Goal: Information Seeking & Learning: Learn about a topic

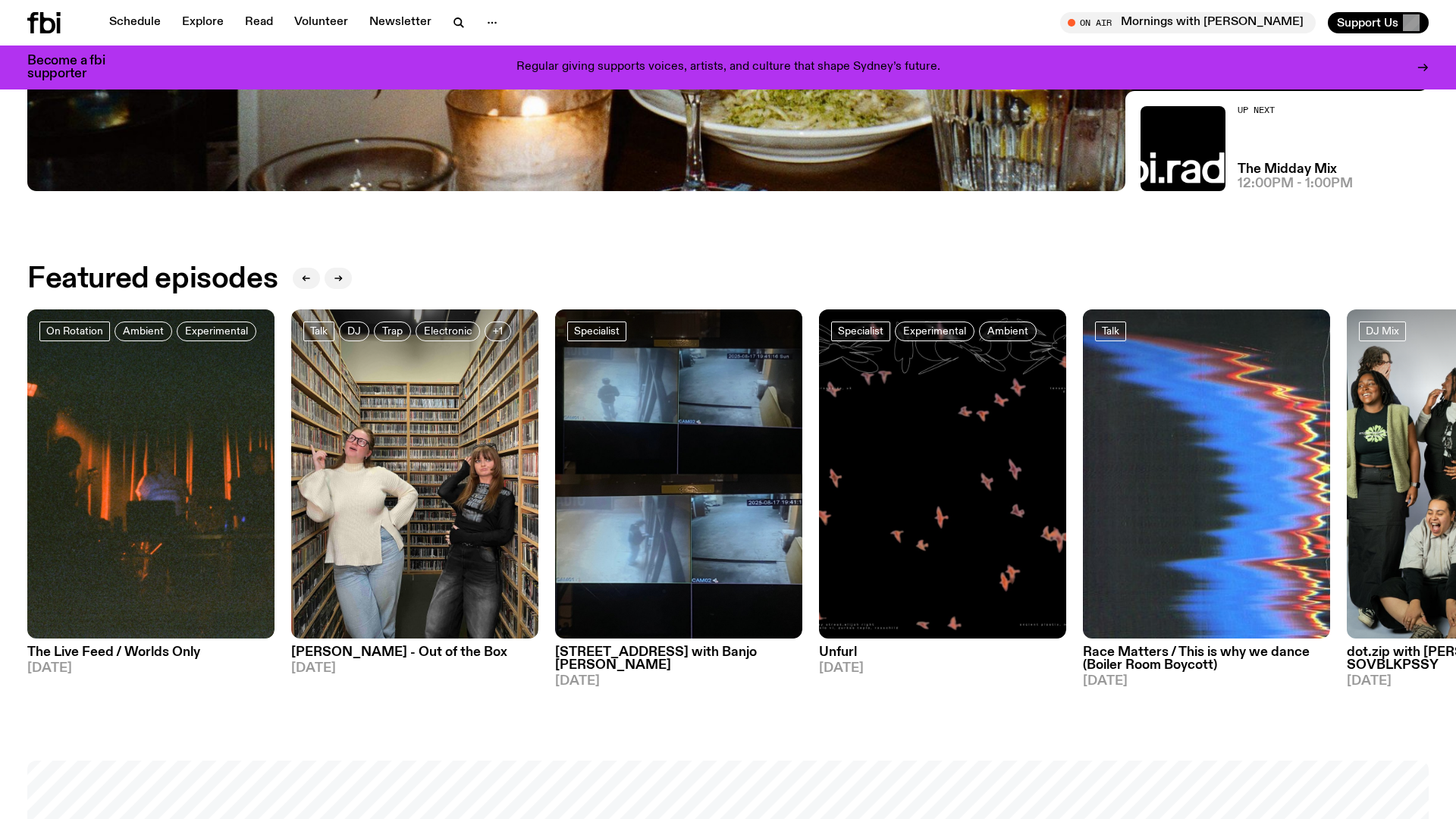
scroll to position [798, 0]
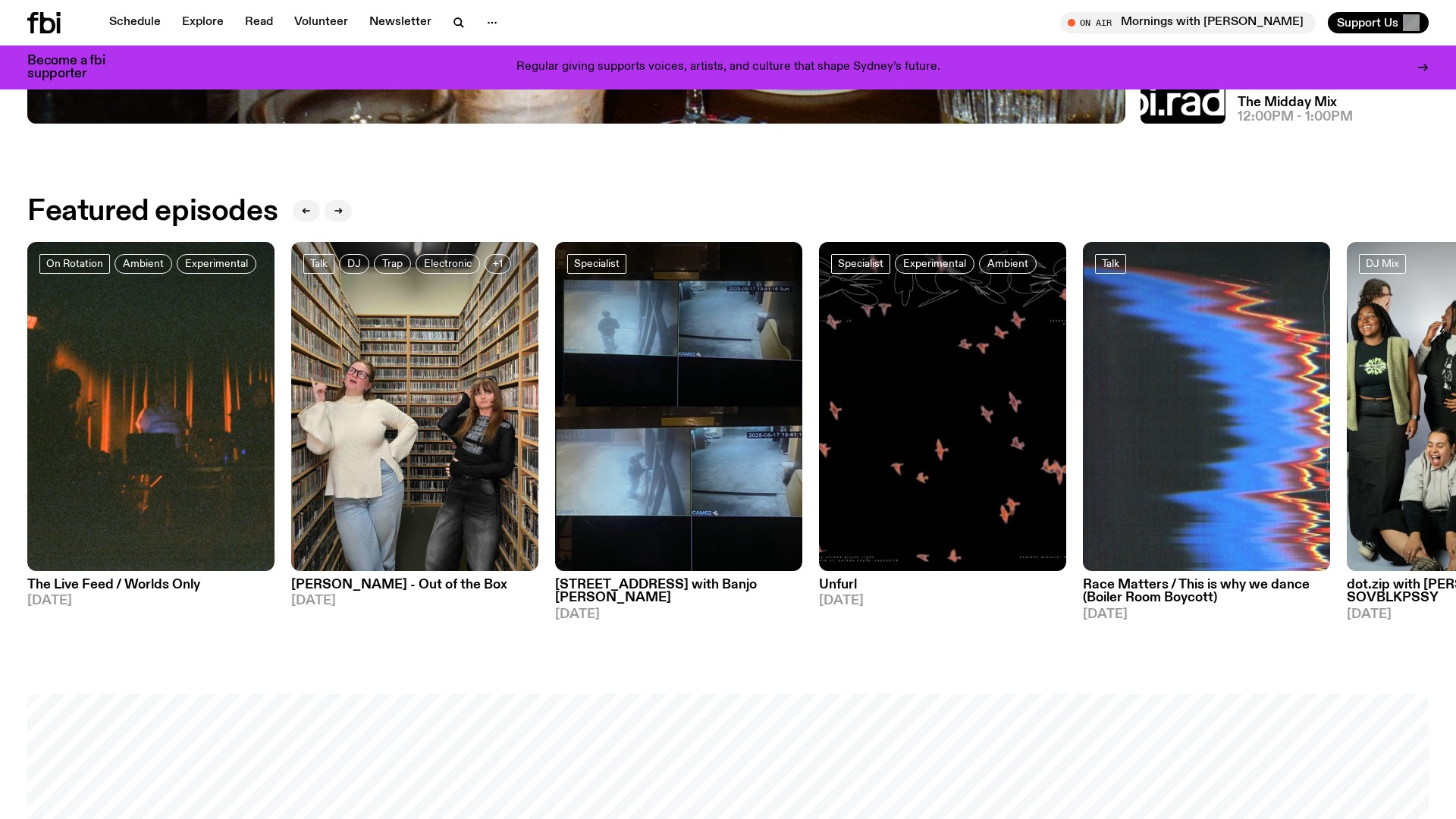
click at [403, 587] on h3 "Ninajirachi - Out of the Box" at bounding box center [414, 585] width 247 height 13
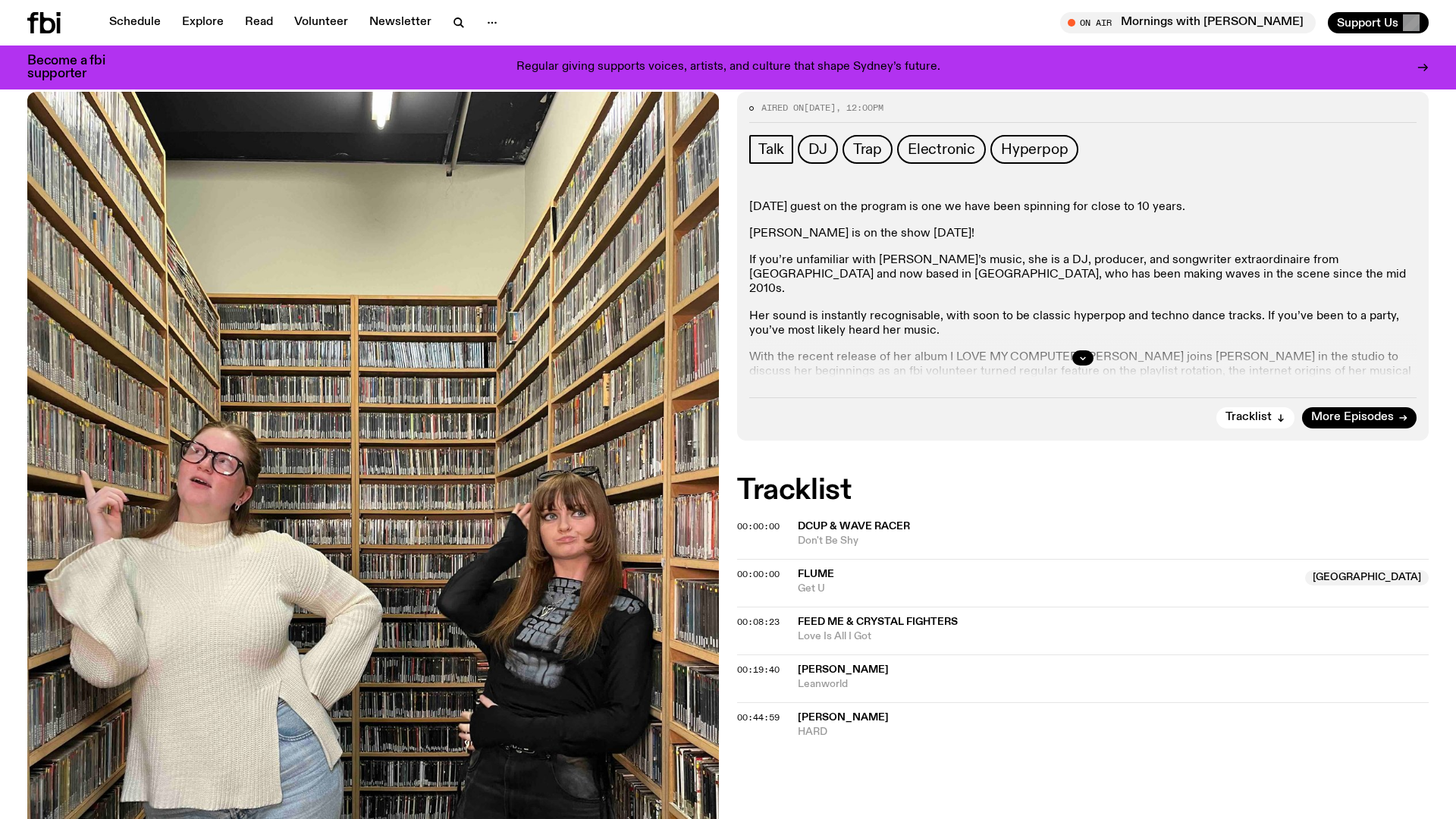
scroll to position [199, 0]
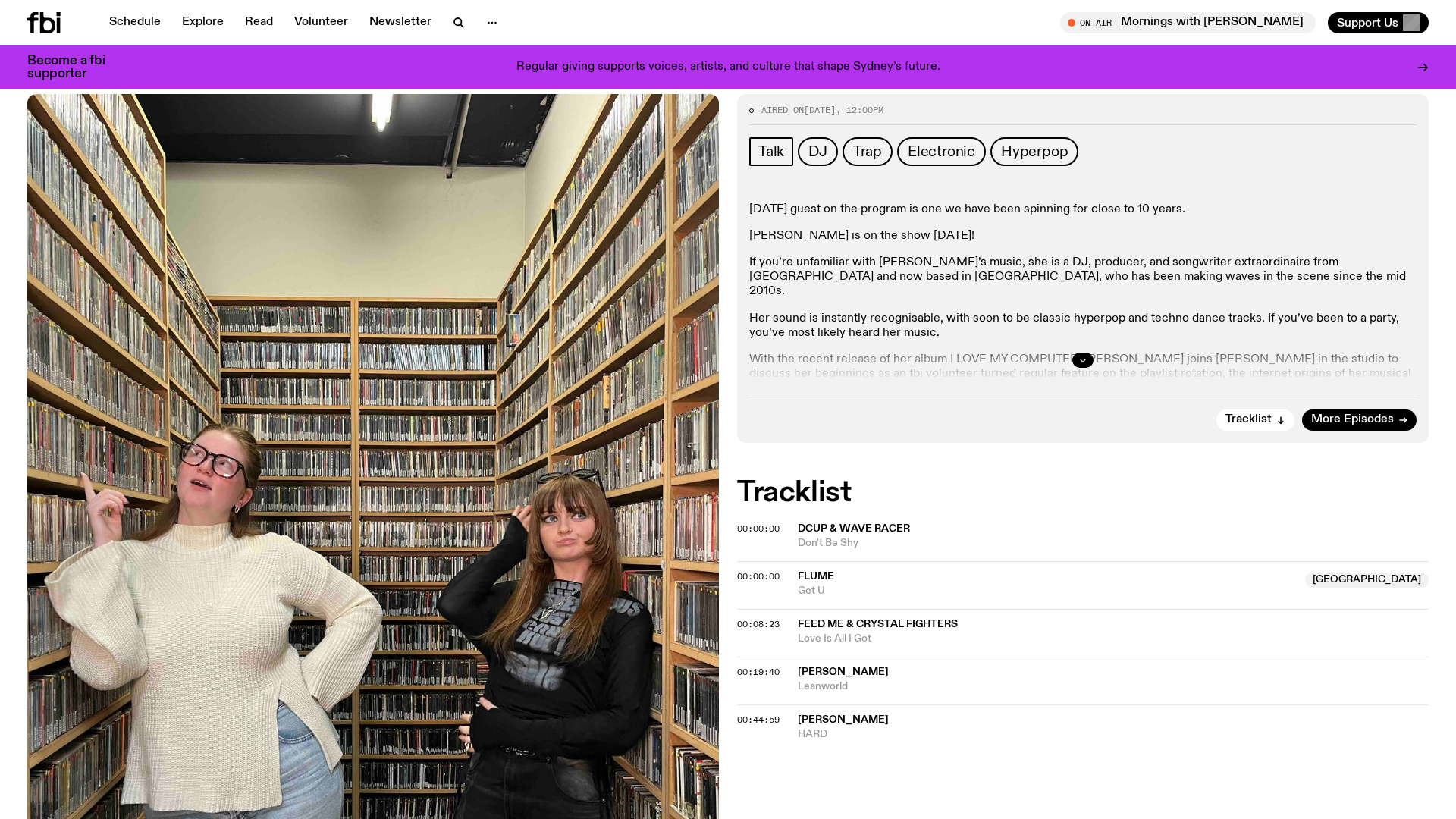
click at [1091, 357] on button "button" at bounding box center [1082, 360] width 21 height 15
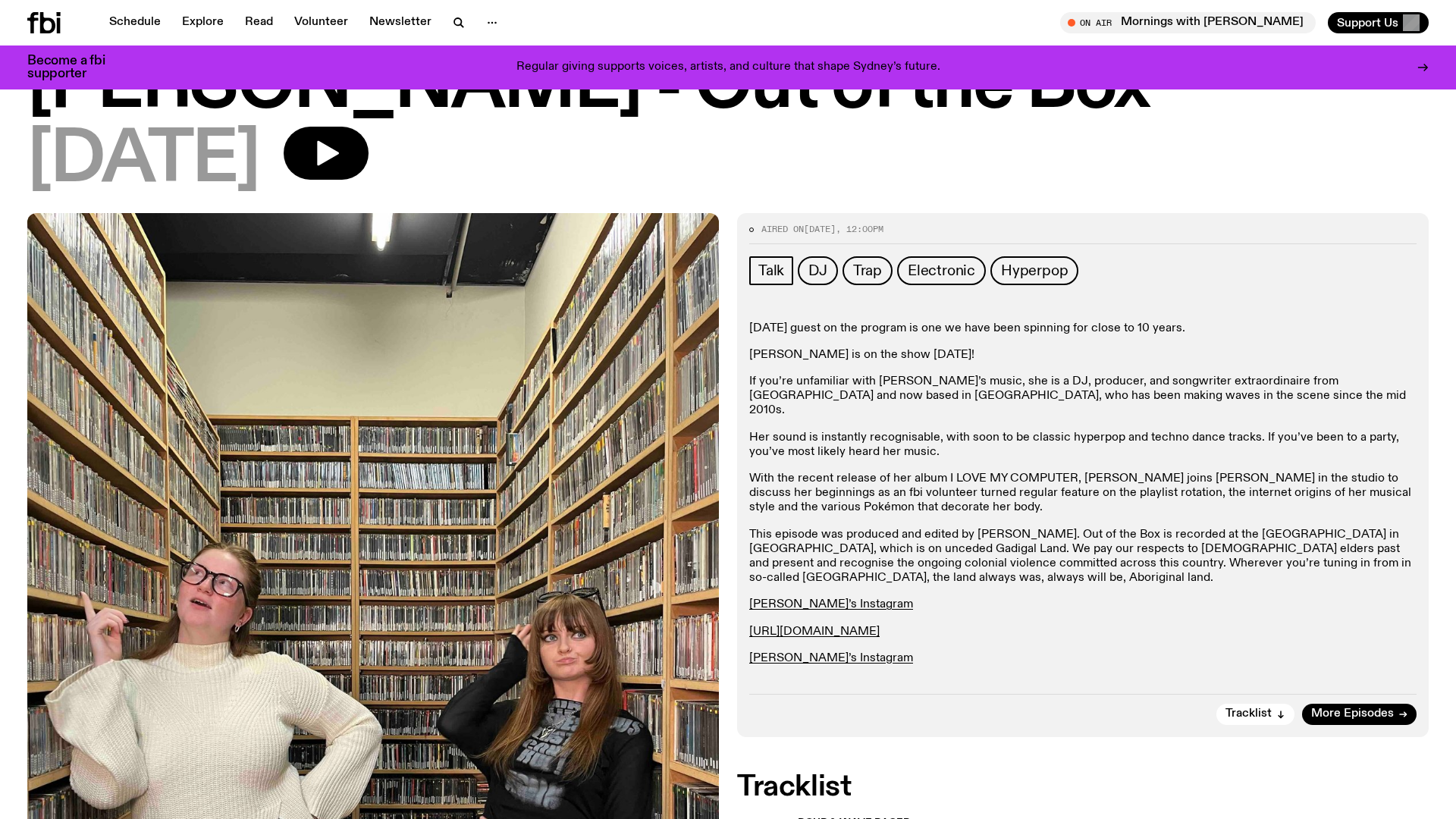
scroll to position [0, 0]
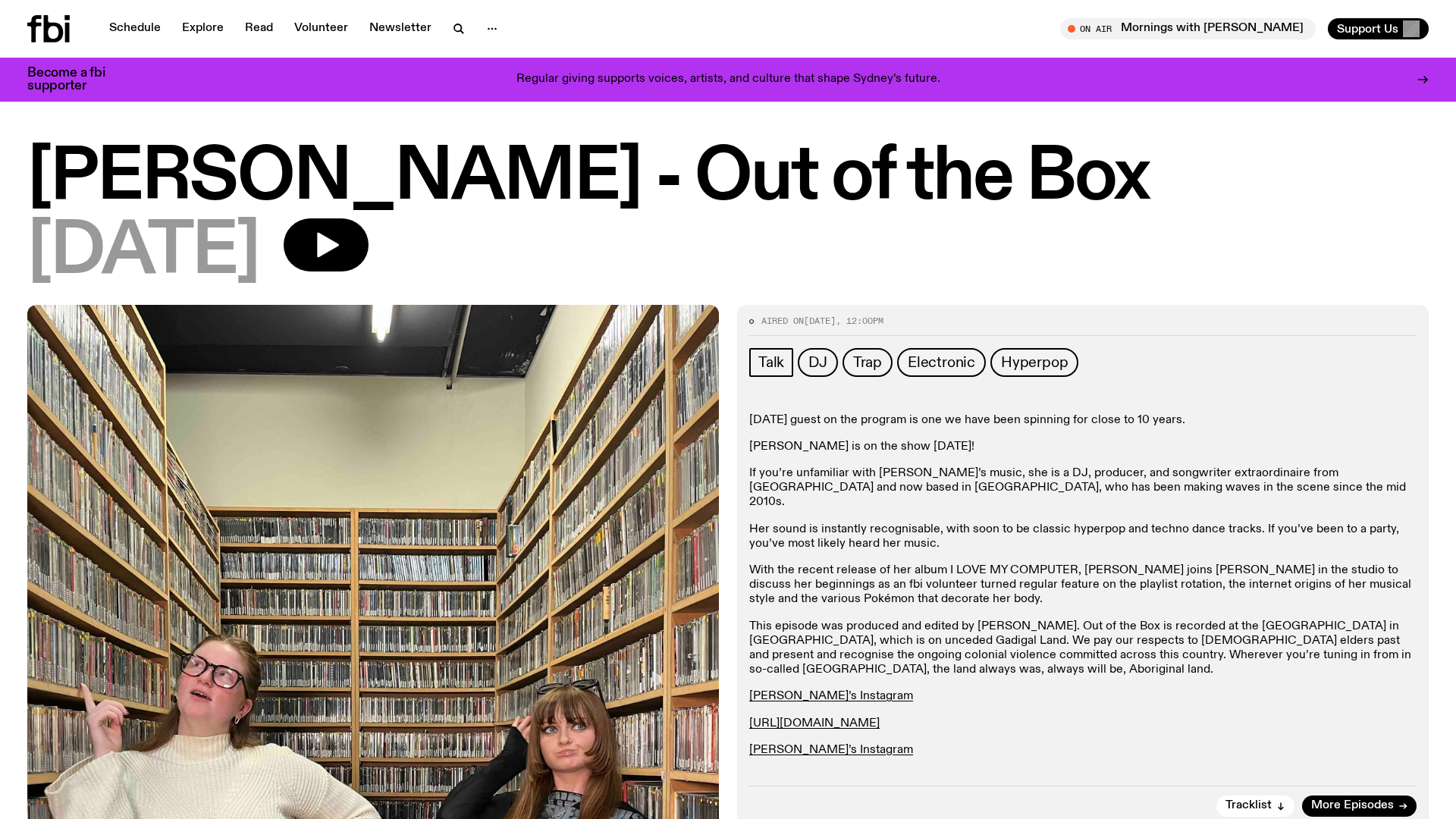
click at [627, 169] on h1 "Ninajirachi - Out of the Box" at bounding box center [728, 178] width 1401 height 68
click at [161, 27] on link "Schedule" at bounding box center [135, 28] width 70 height 21
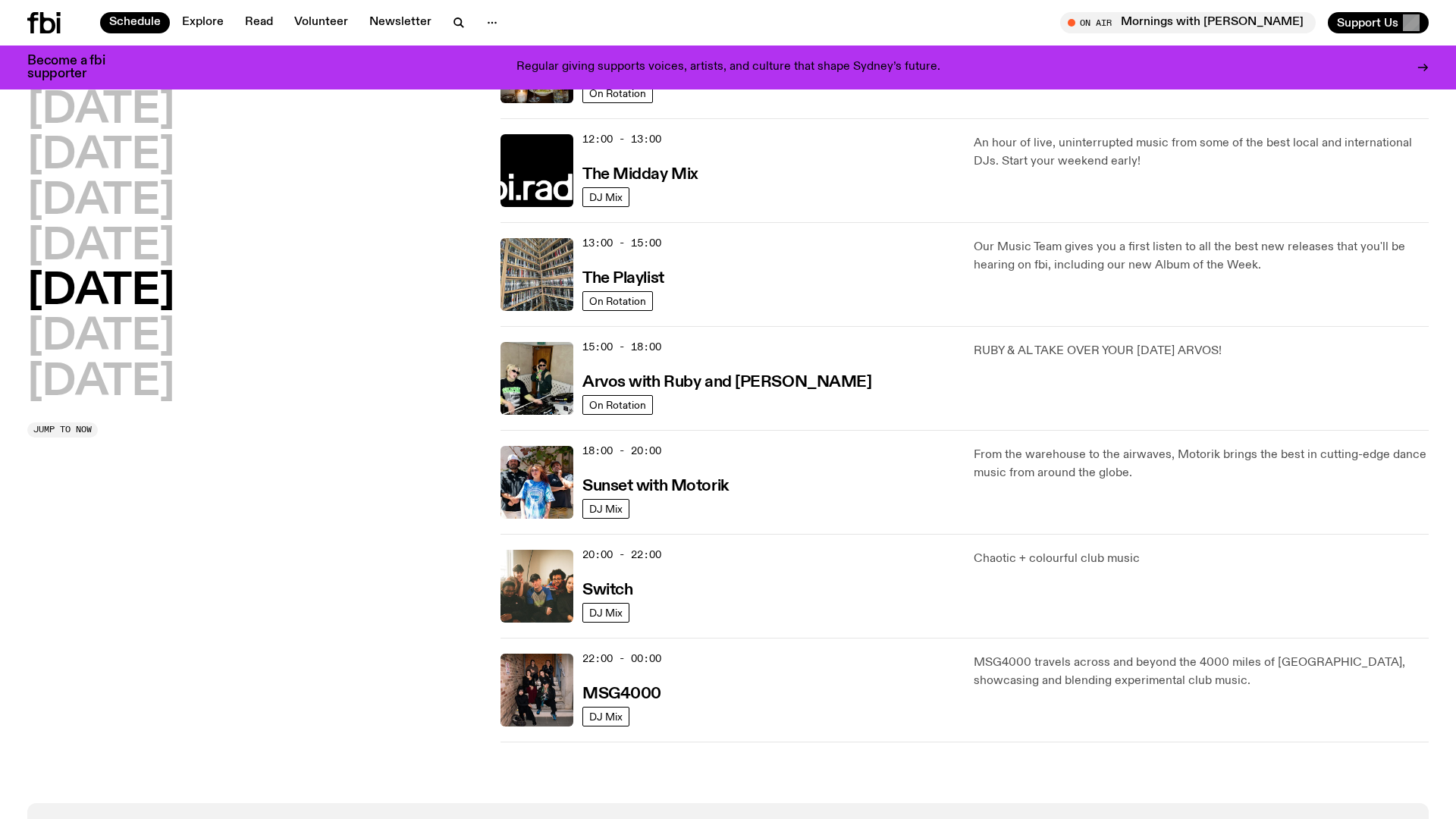
scroll to position [369, 0]
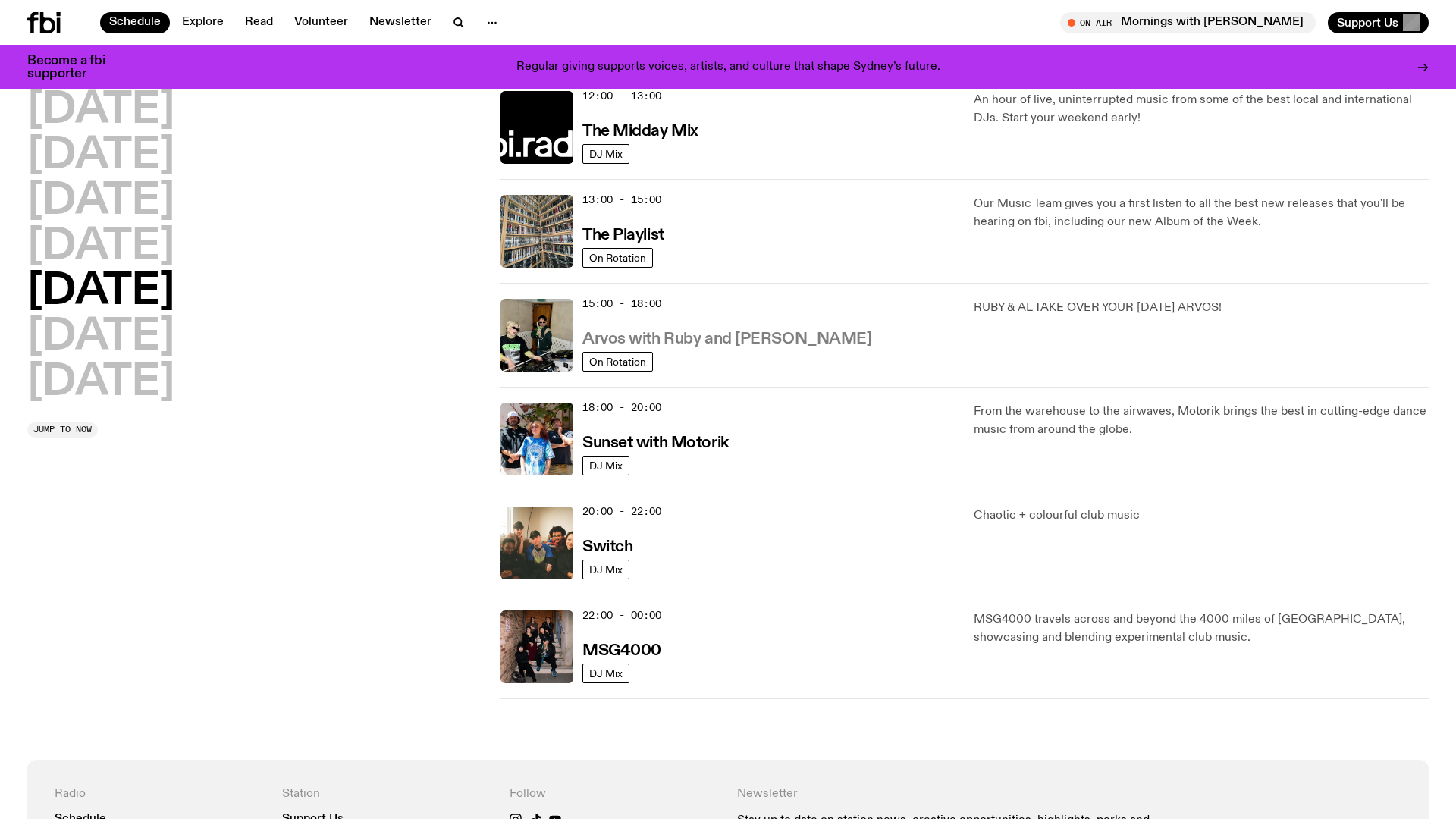
click at [697, 340] on h3 "Arvos with Ruby and Al" at bounding box center [727, 339] width 289 height 16
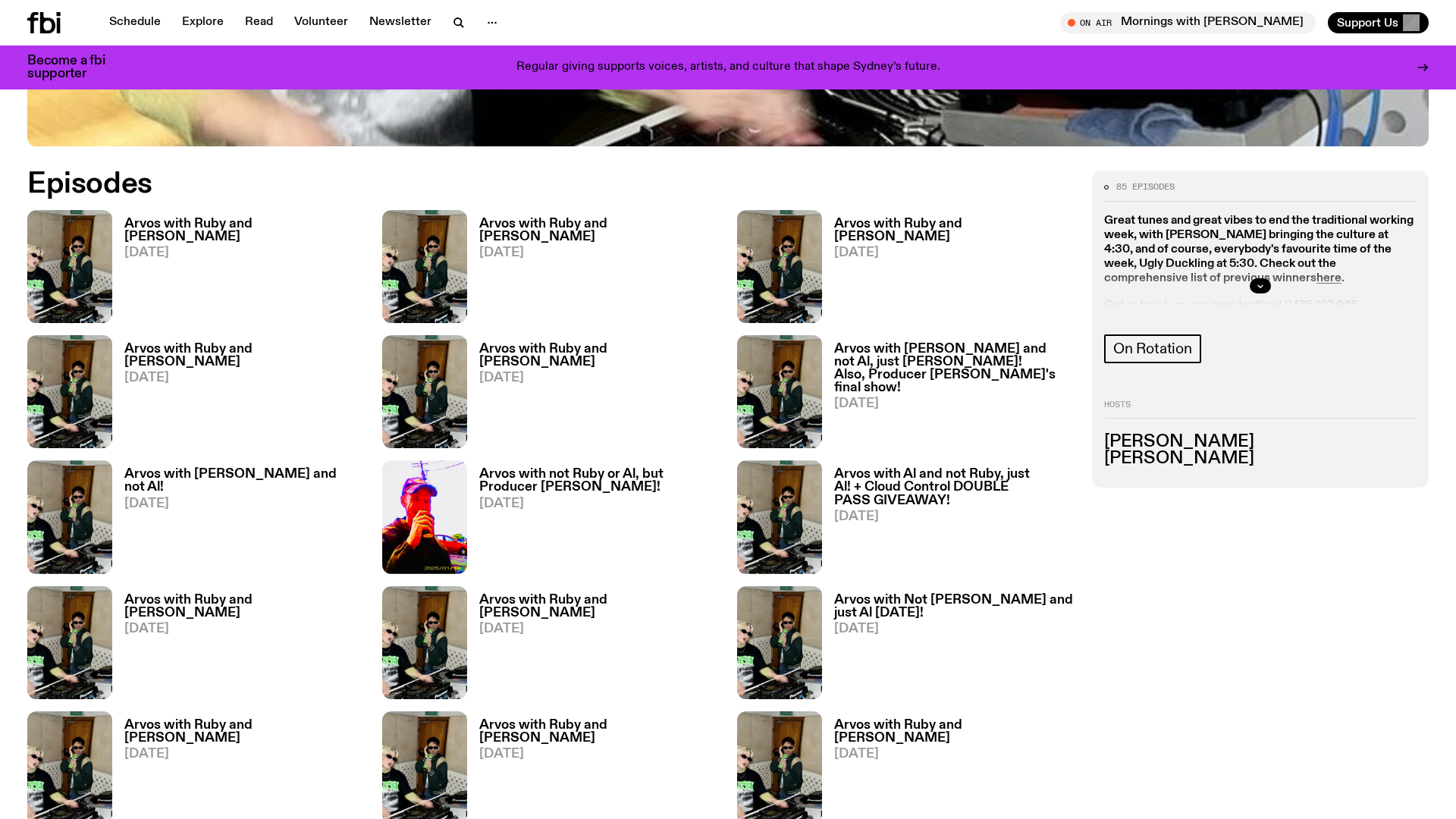
scroll to position [941, 0]
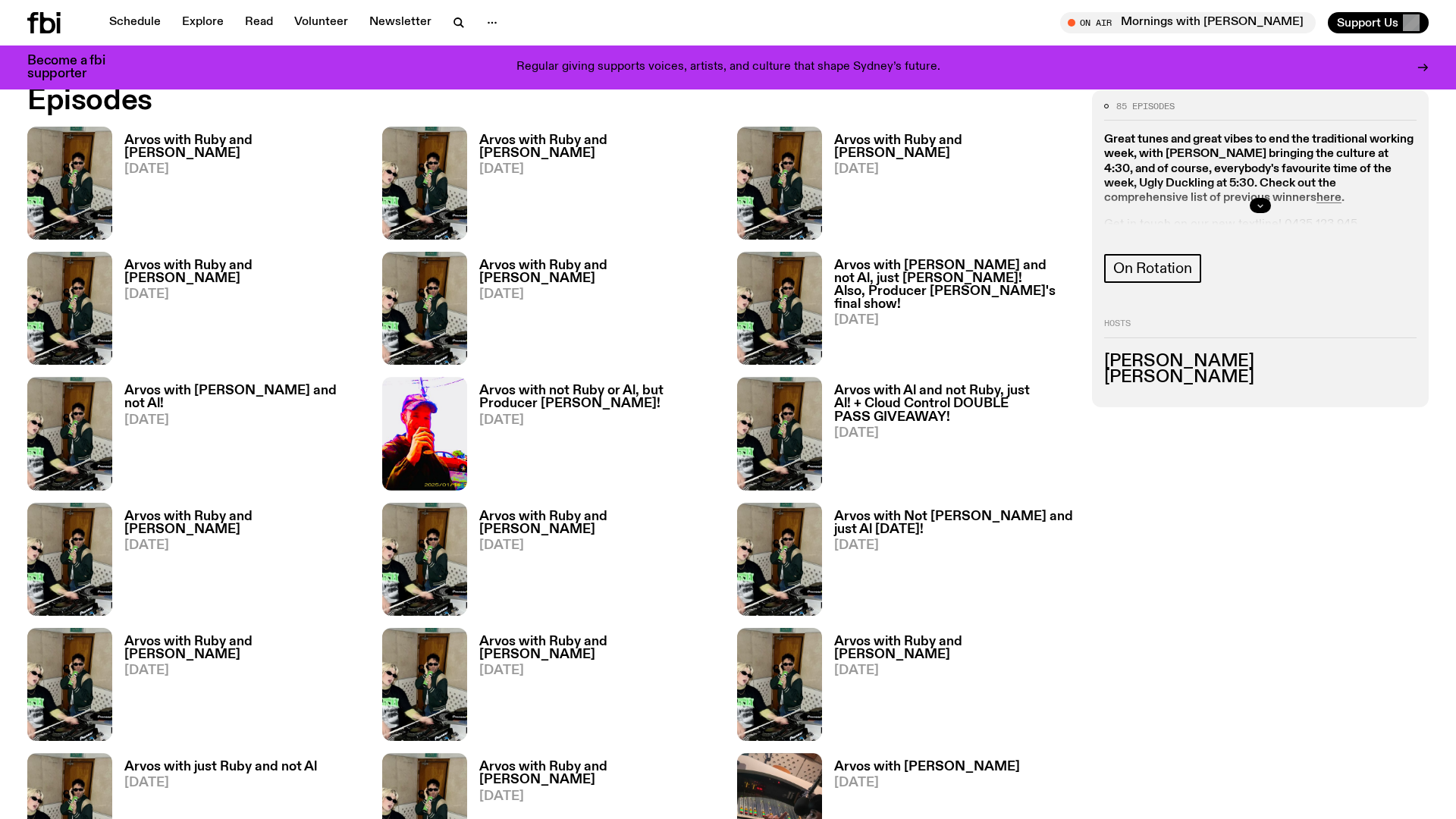
click at [1259, 206] on icon "button" at bounding box center [1260, 205] width 5 height 3
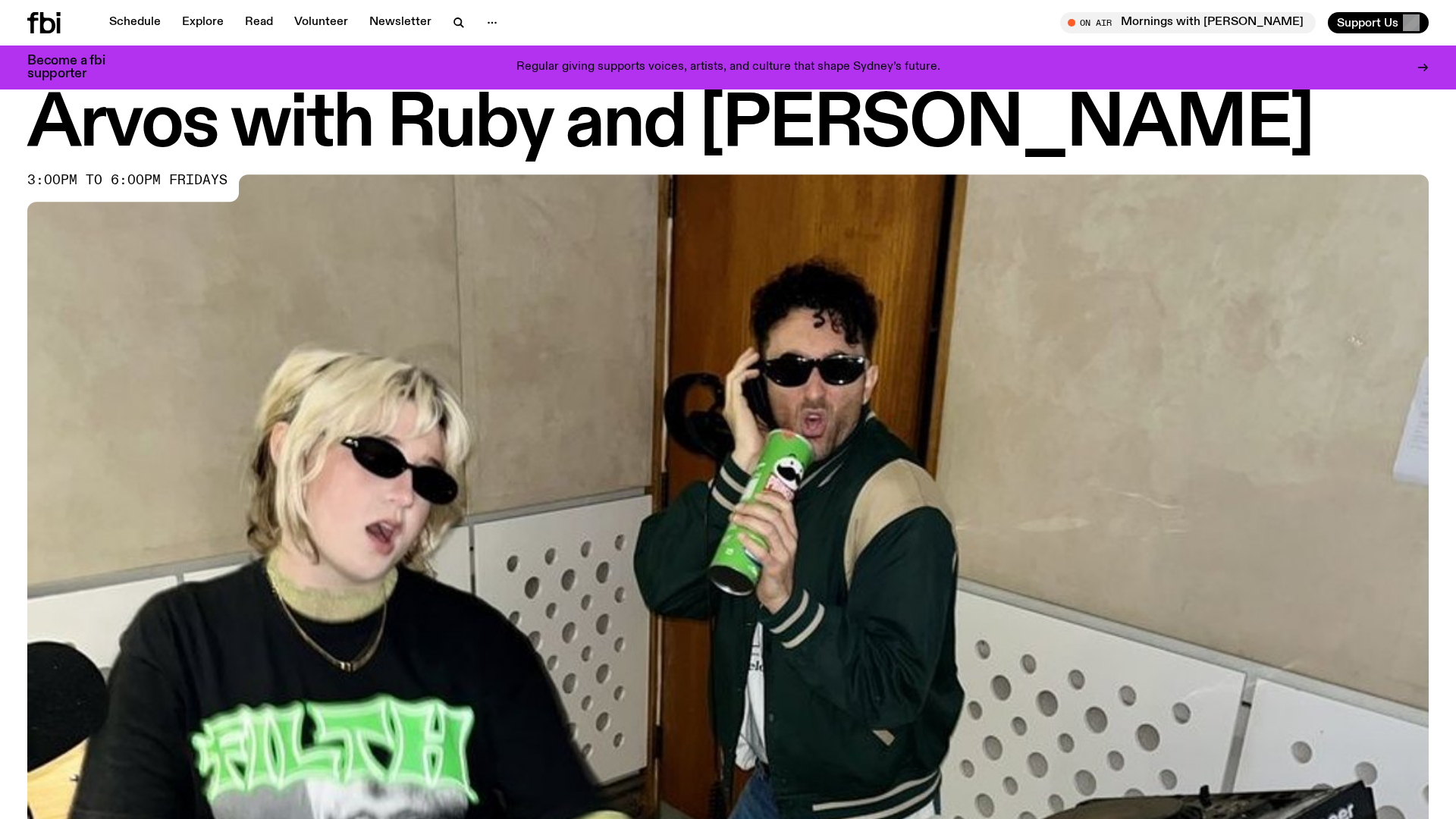
scroll to position [0, 0]
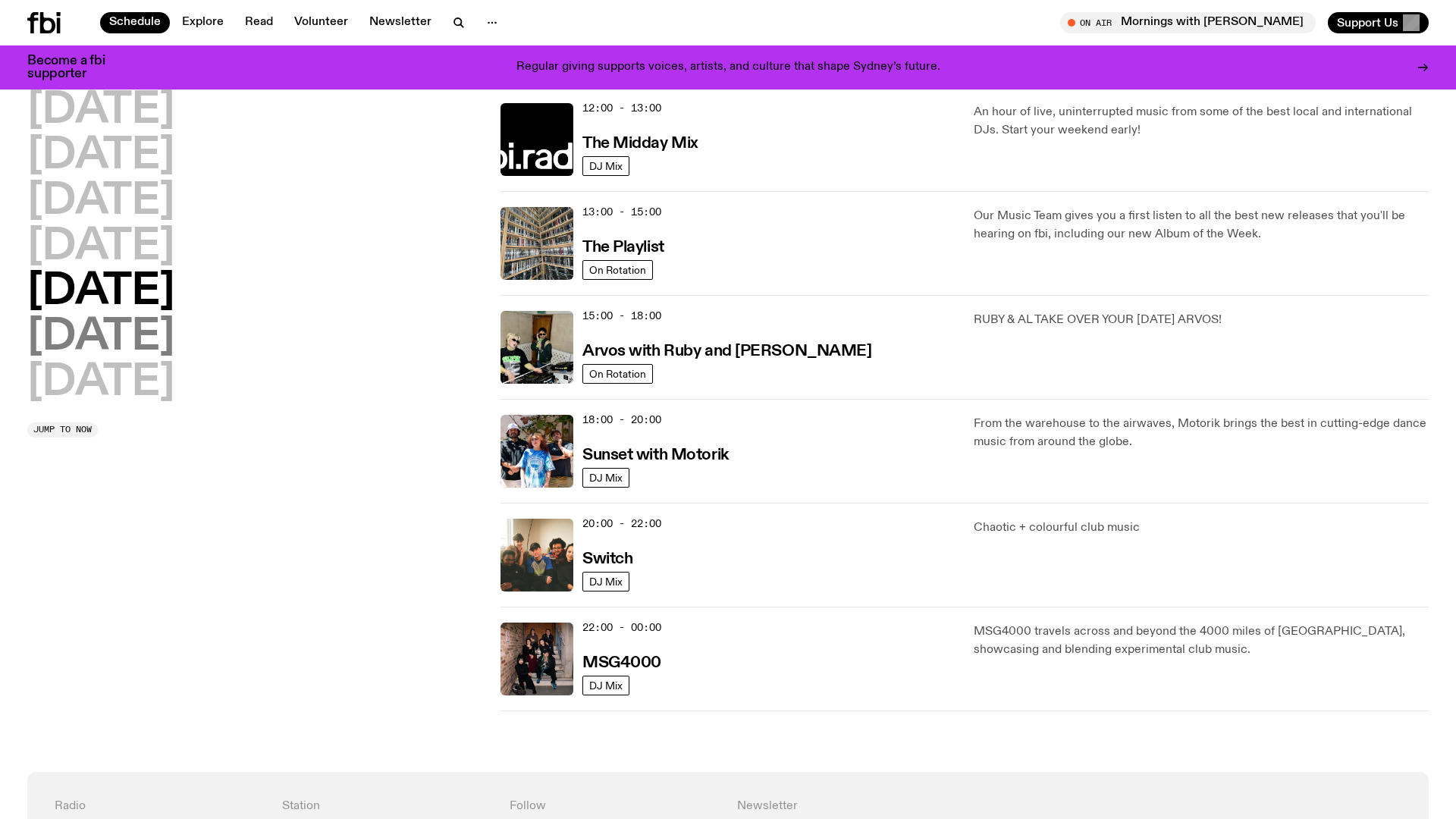
click at [166, 334] on h2 "Saturday" at bounding box center [101, 338] width 147 height 43
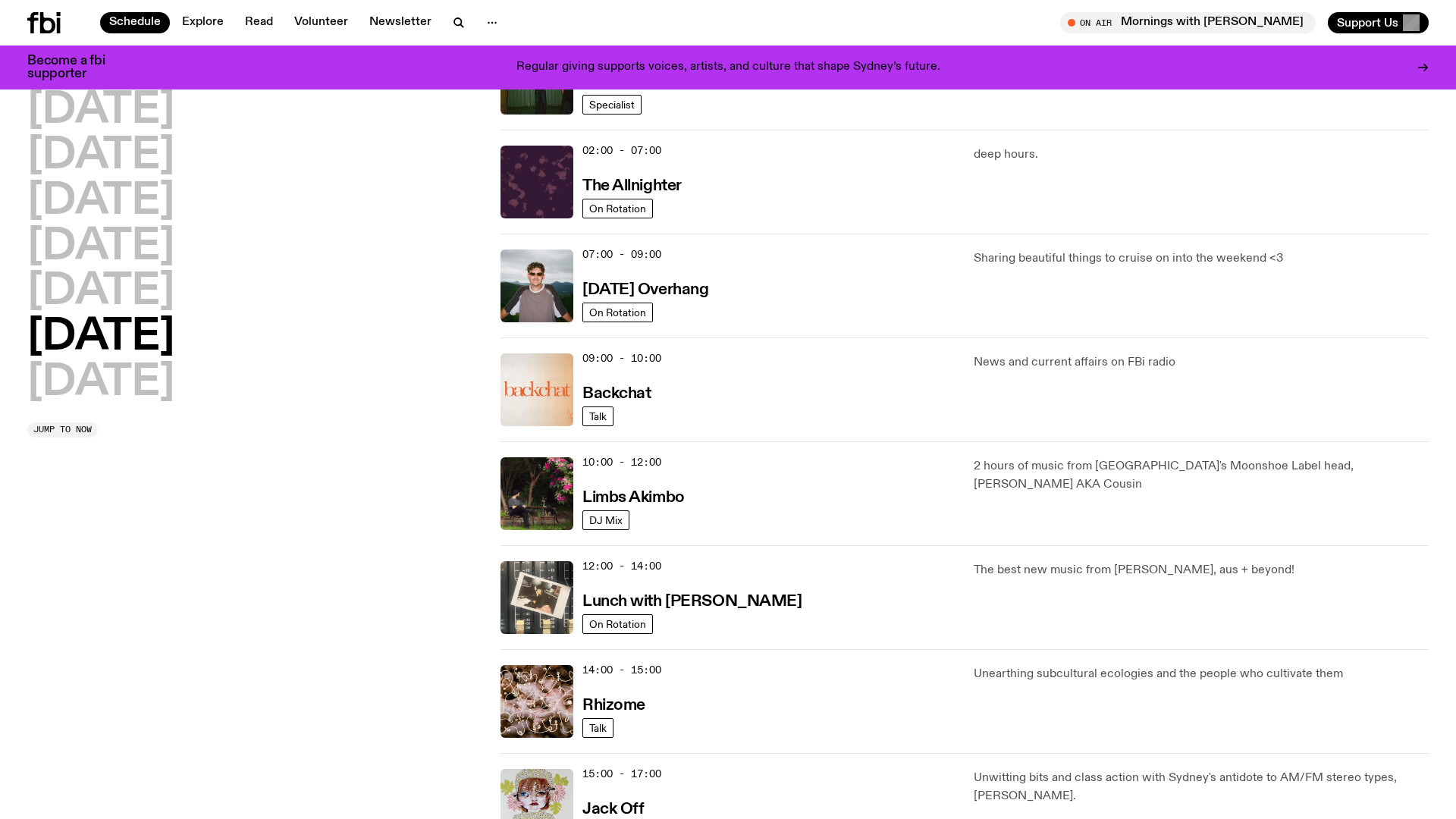
scroll to position [43, 0]
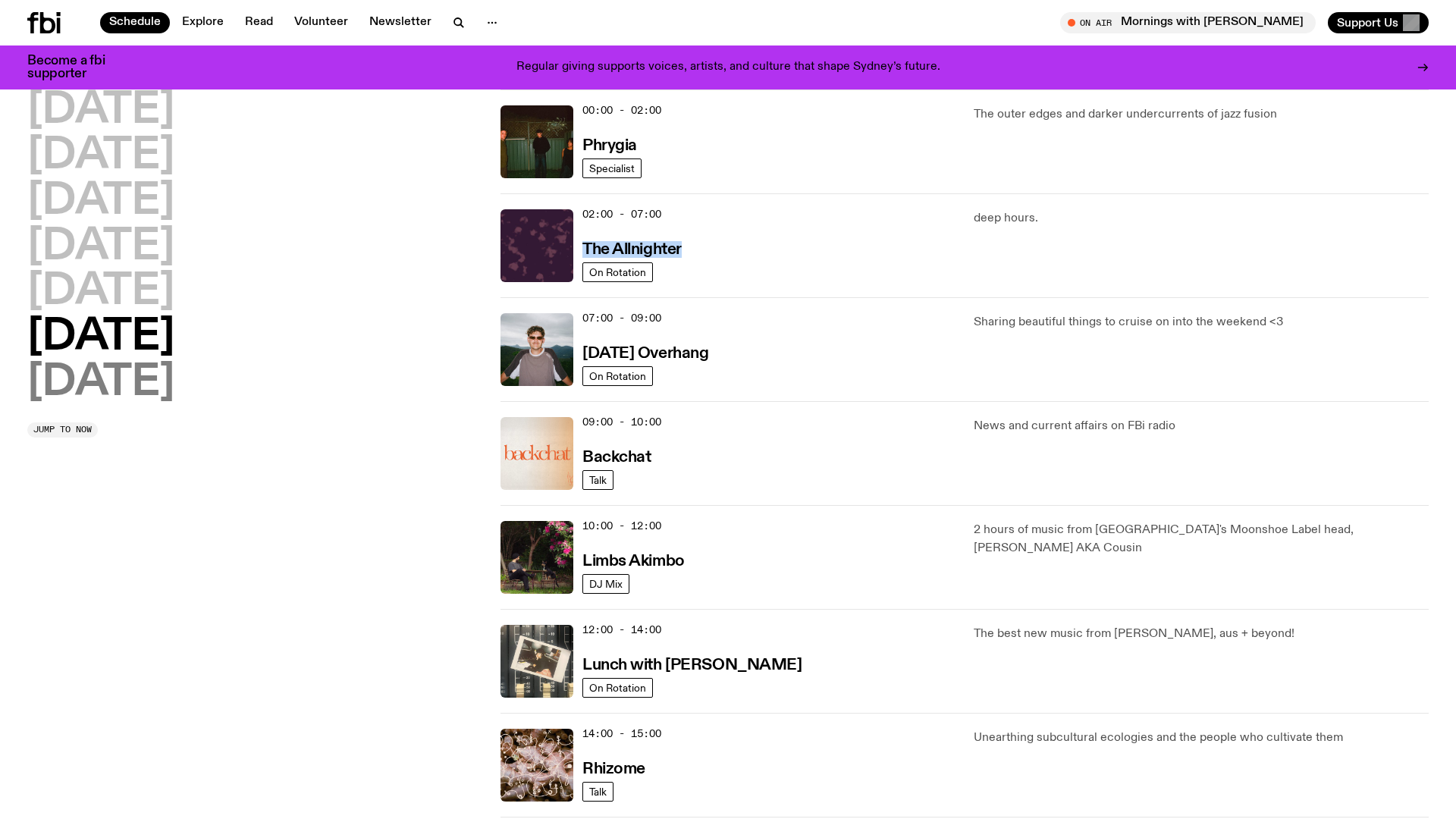
click at [141, 390] on h2 "Sunday" at bounding box center [101, 383] width 147 height 43
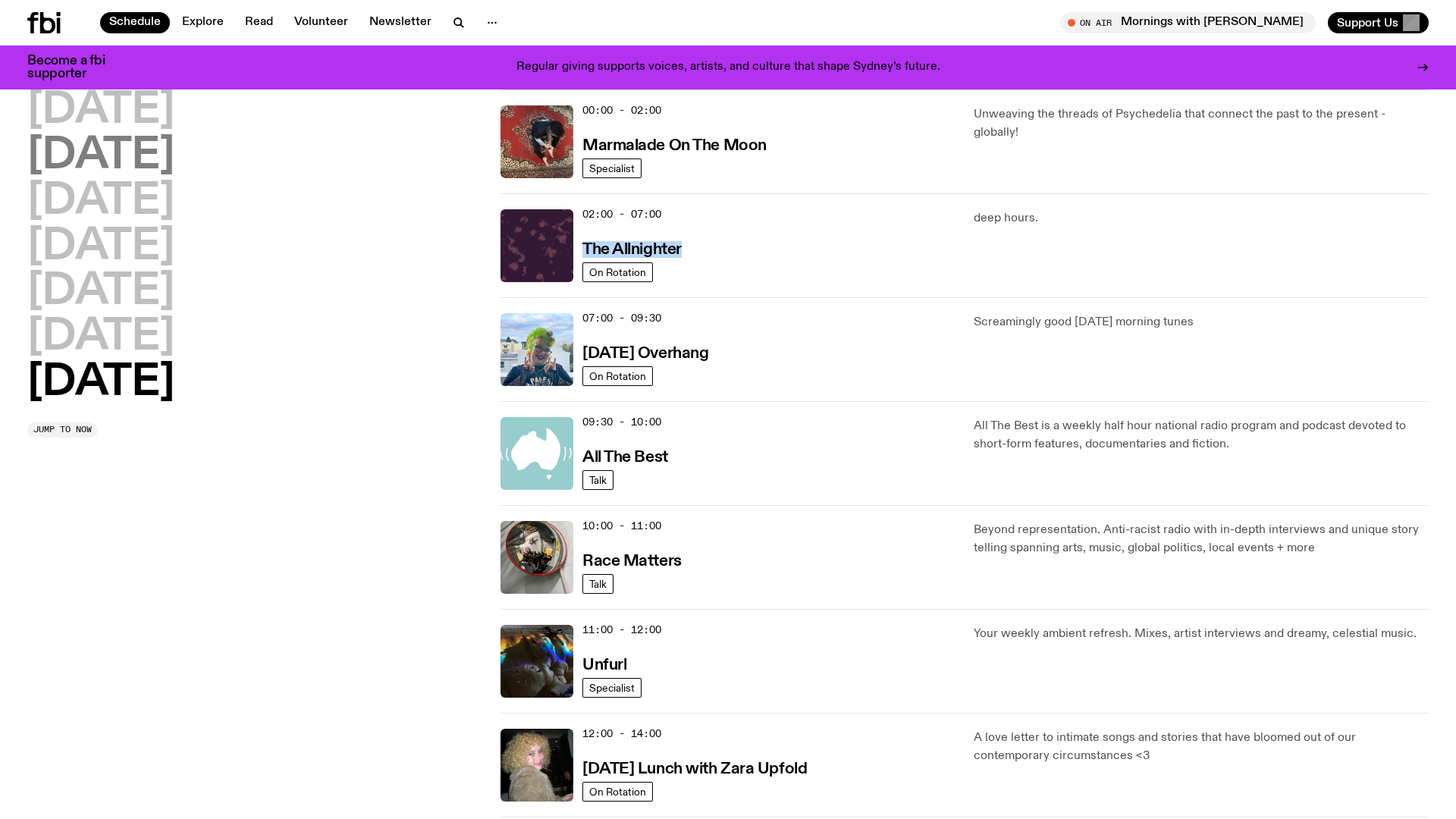
click at [125, 135] on h2 "Tuesday" at bounding box center [101, 157] width 147 height 43
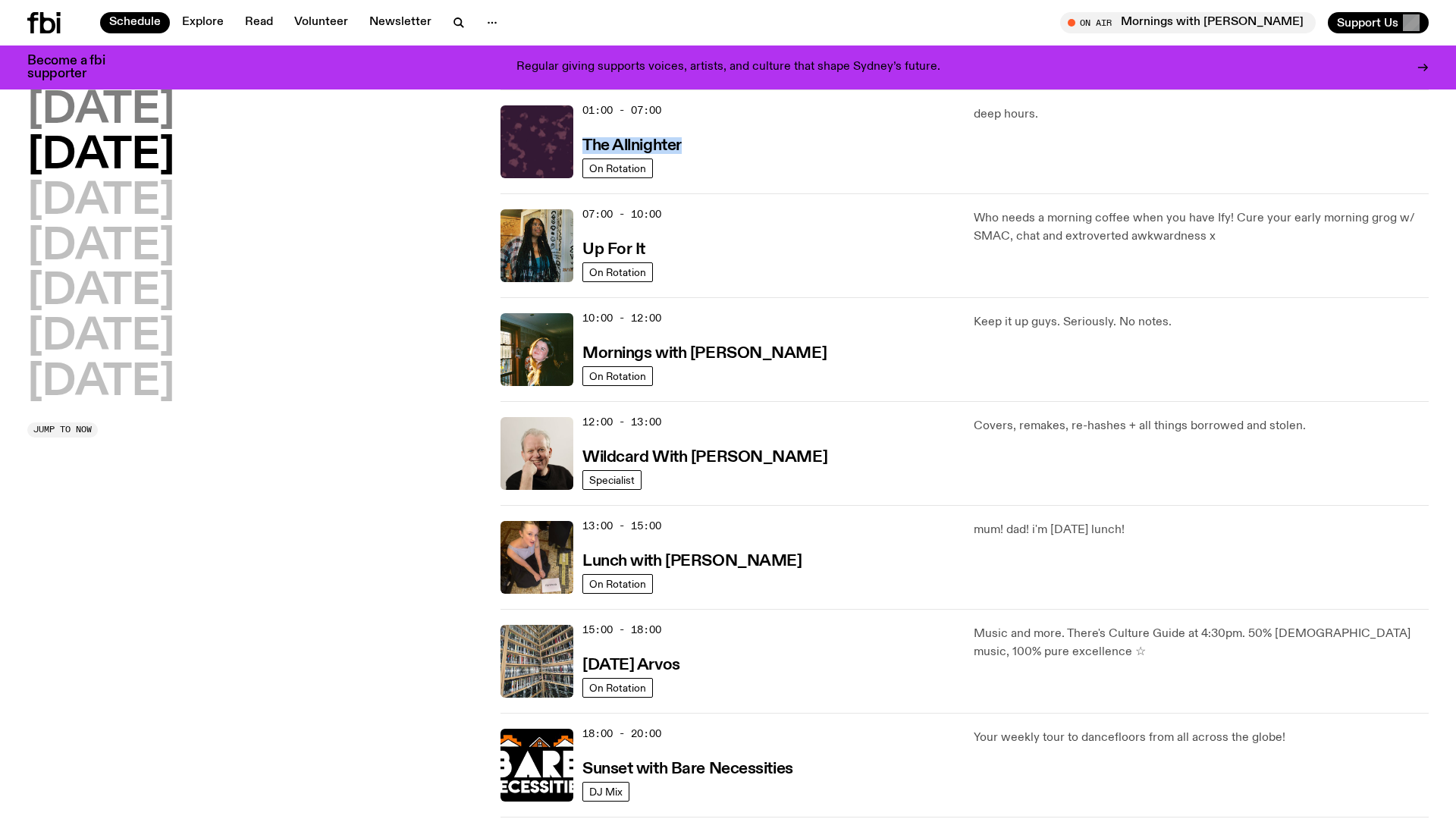
click at [133, 109] on h2 "Monday" at bounding box center [101, 111] width 147 height 43
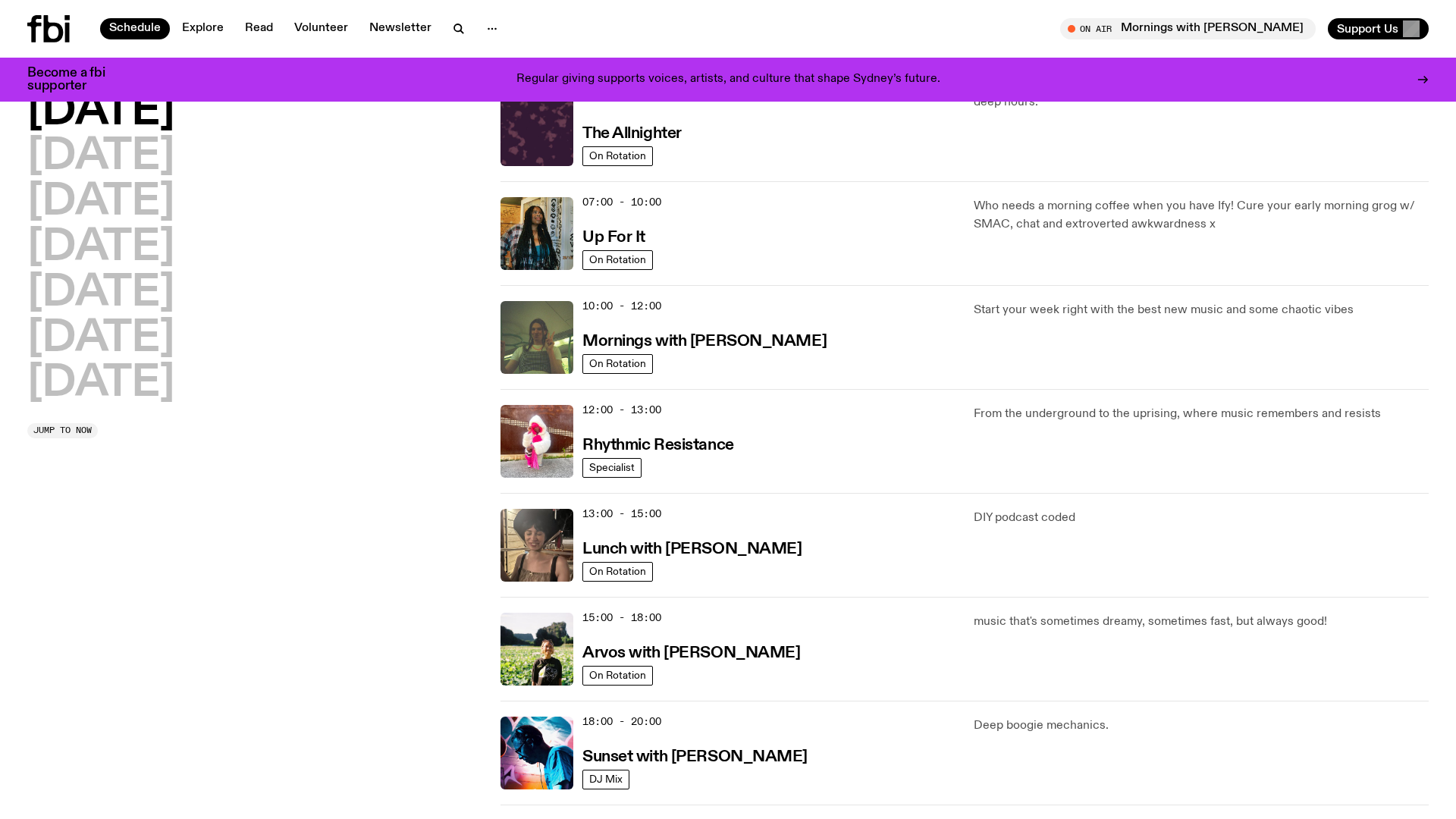
scroll to position [0, 0]
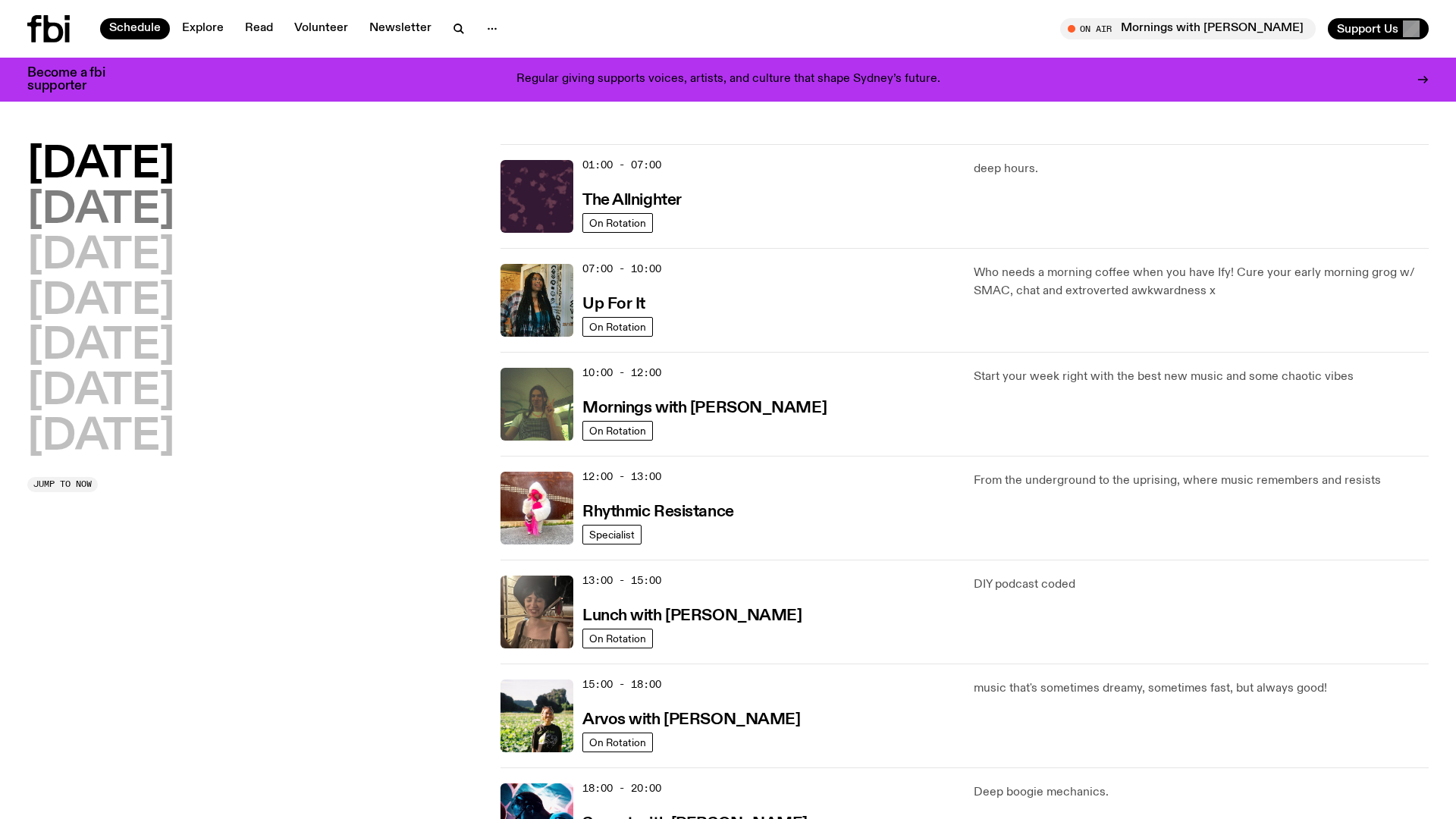
click at [149, 190] on h2 "Tuesday" at bounding box center [101, 211] width 147 height 43
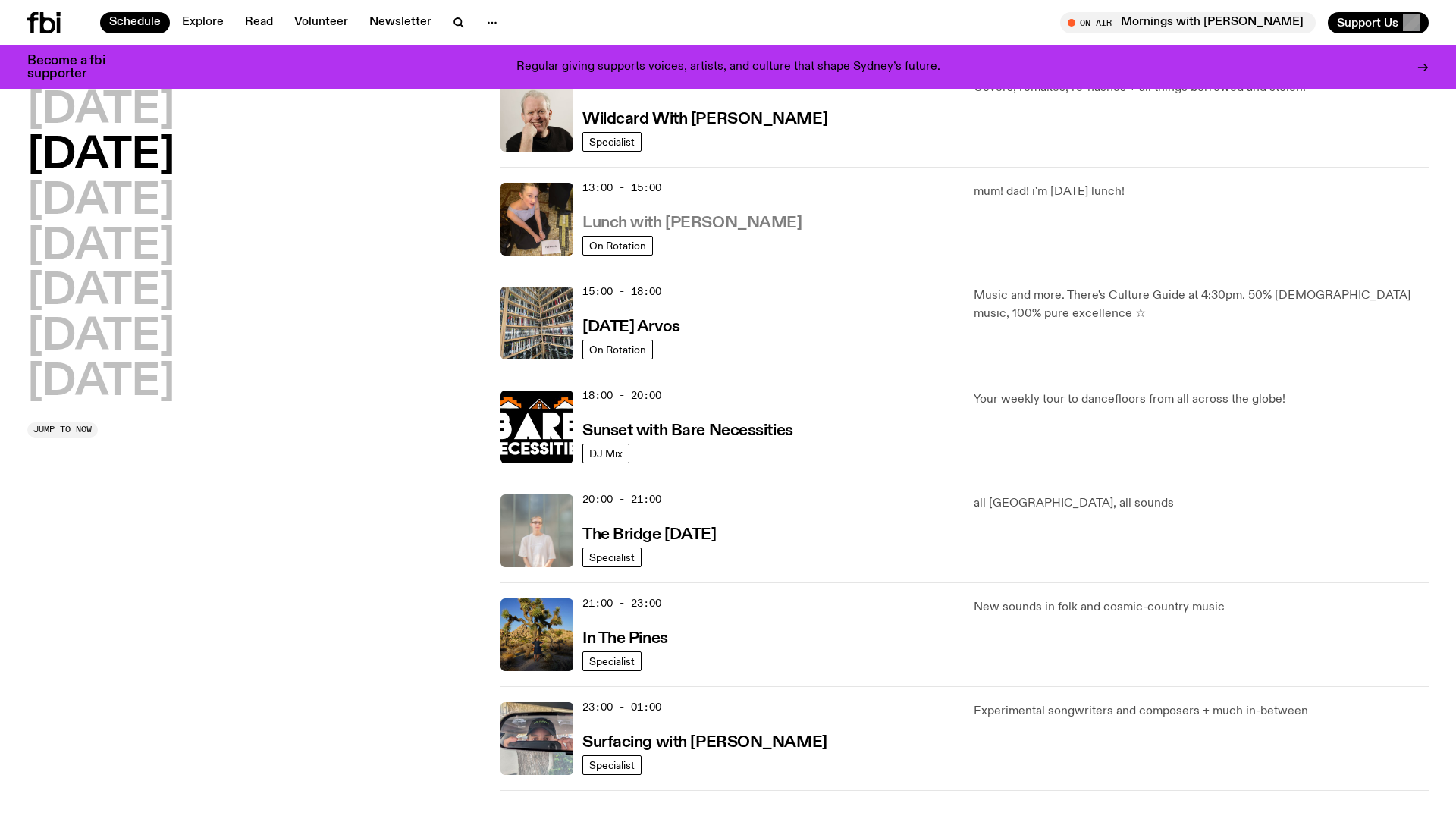
scroll to position [482, 0]
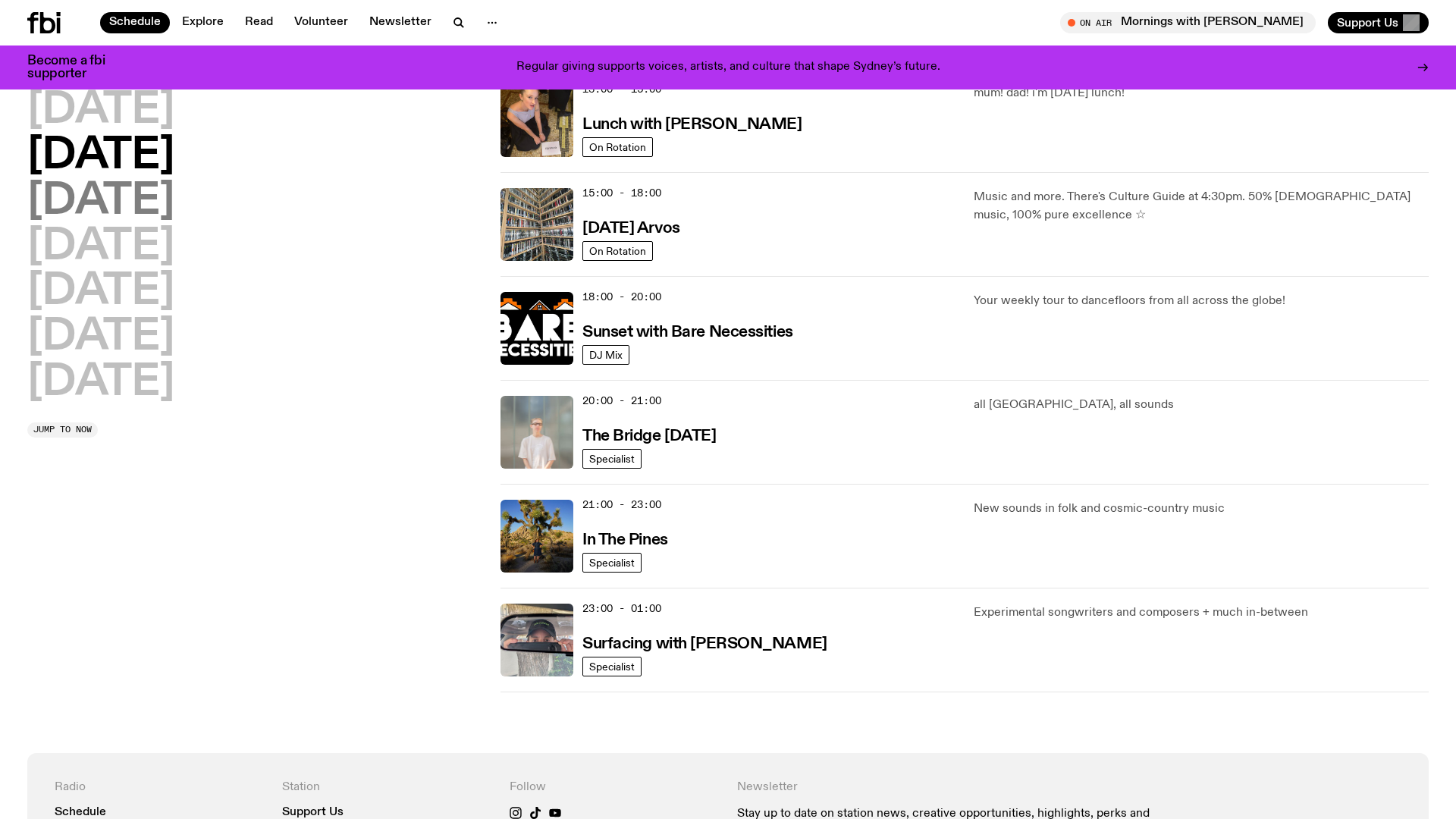
click at [175, 214] on h2 "Wednesday" at bounding box center [101, 202] width 147 height 43
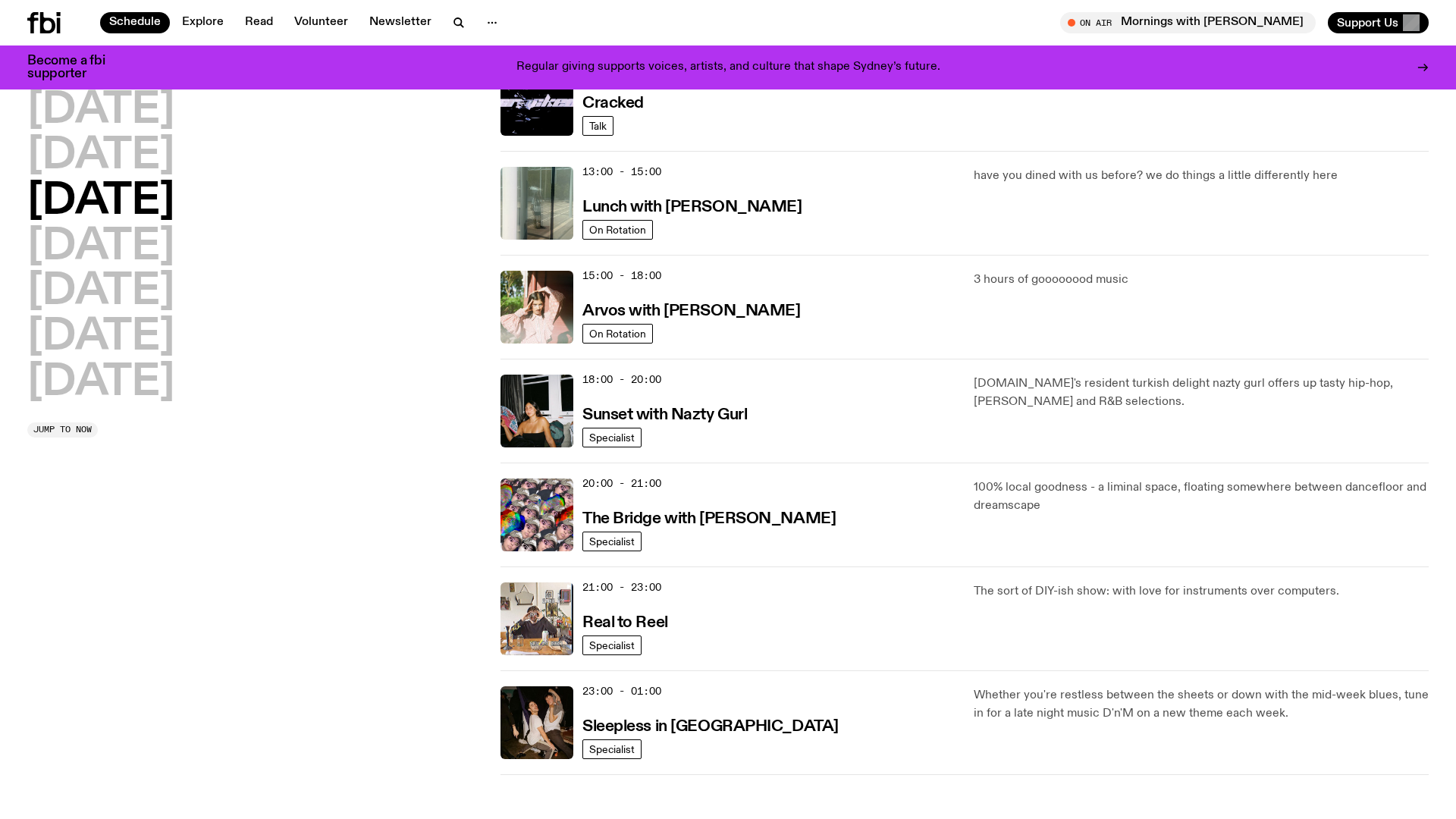
scroll to position [448, 0]
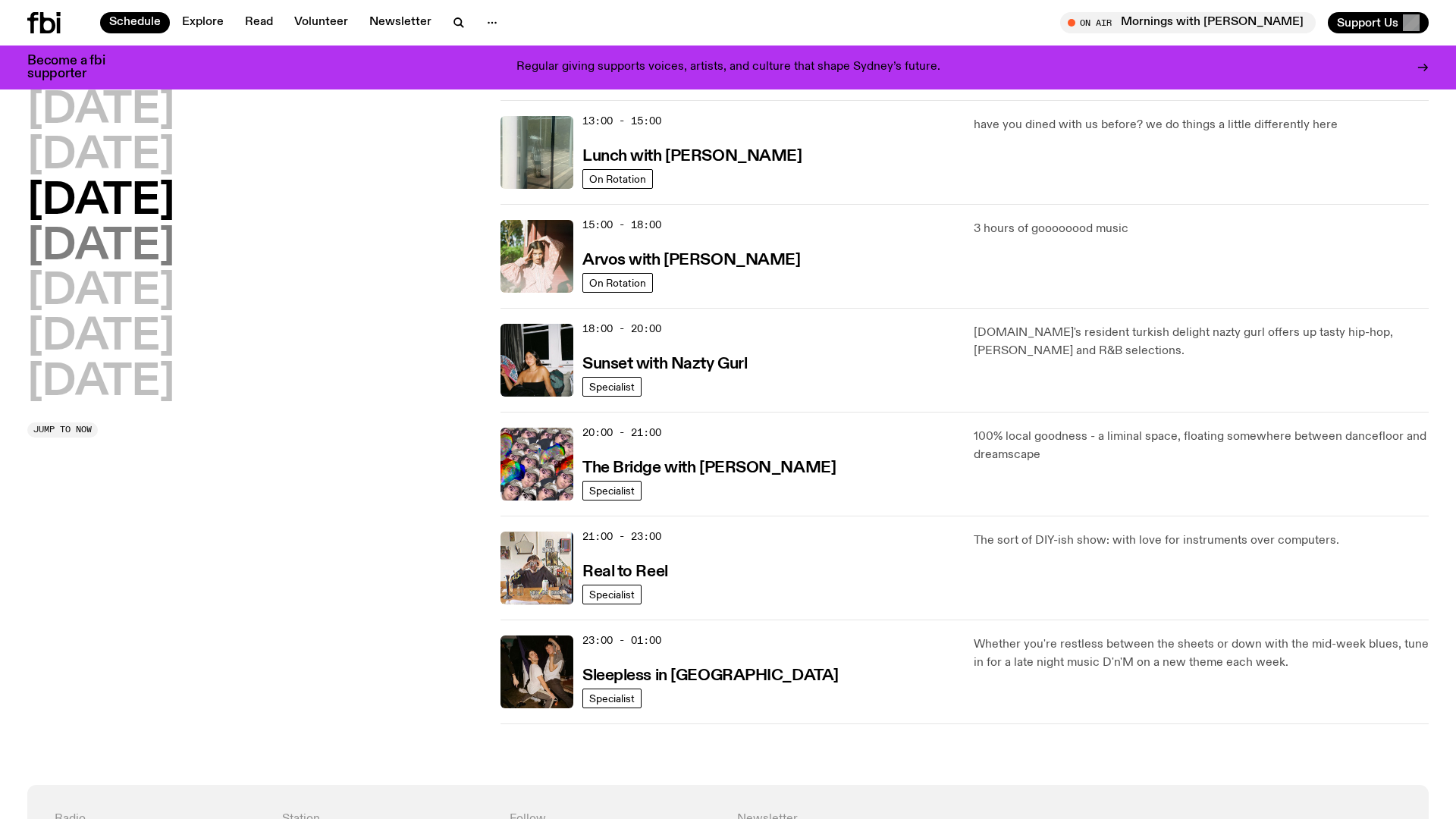
click at [175, 250] on h2 "Thursday" at bounding box center [101, 247] width 147 height 43
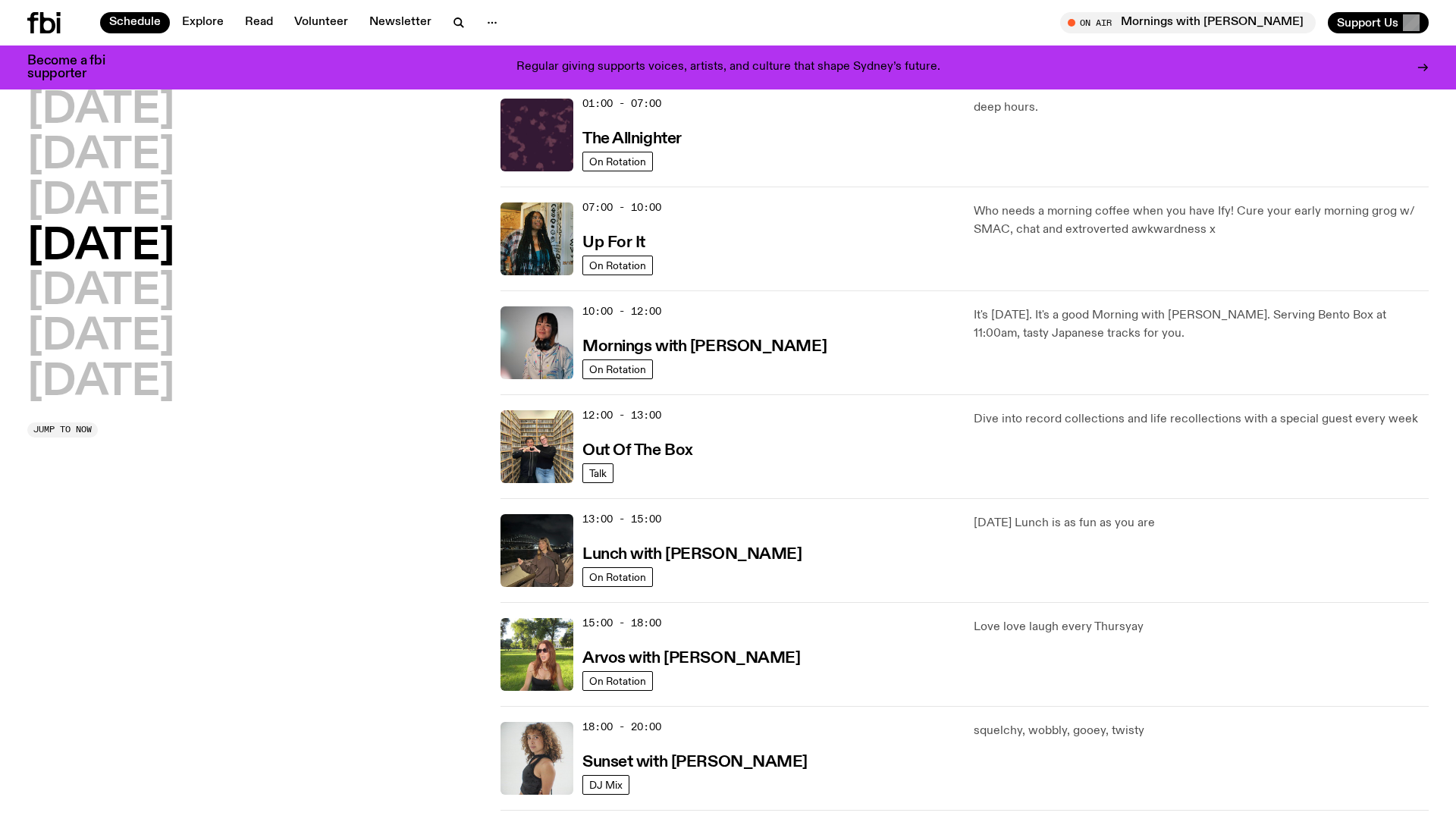
scroll to position [43, 0]
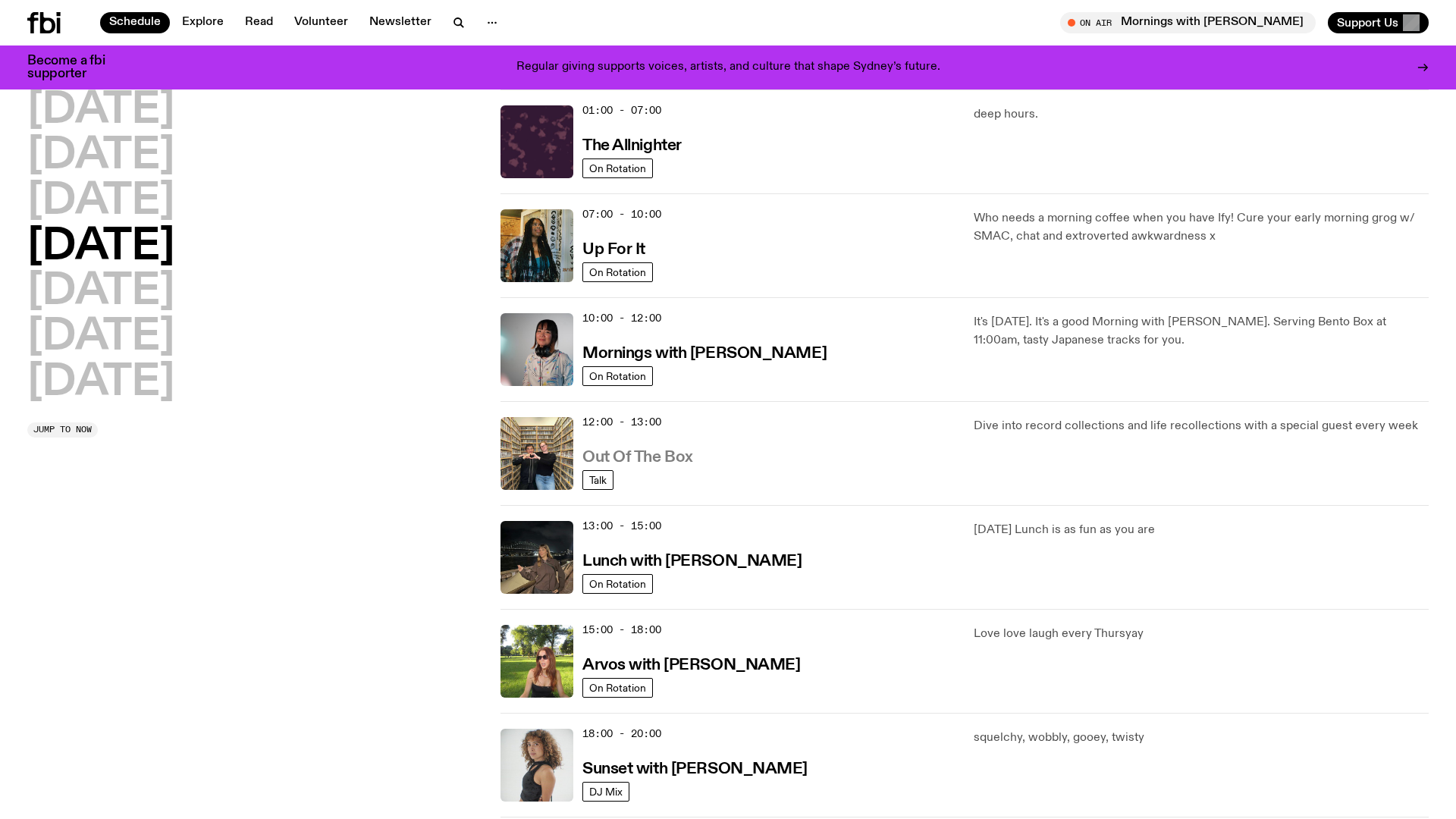
click at [665, 459] on h3 "Out Of The Box" at bounding box center [637, 458] width 110 height 16
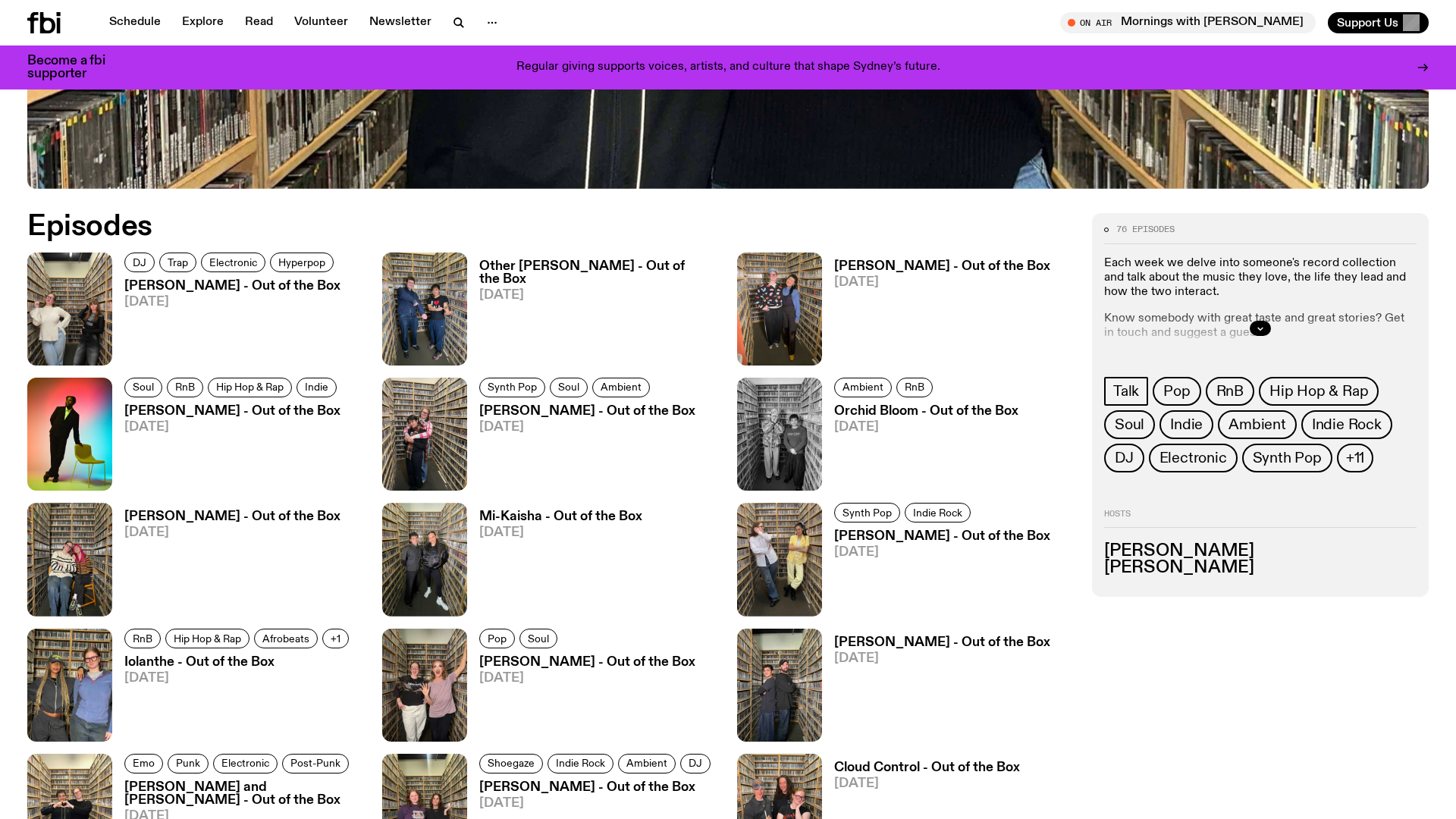
scroll to position [843, 0]
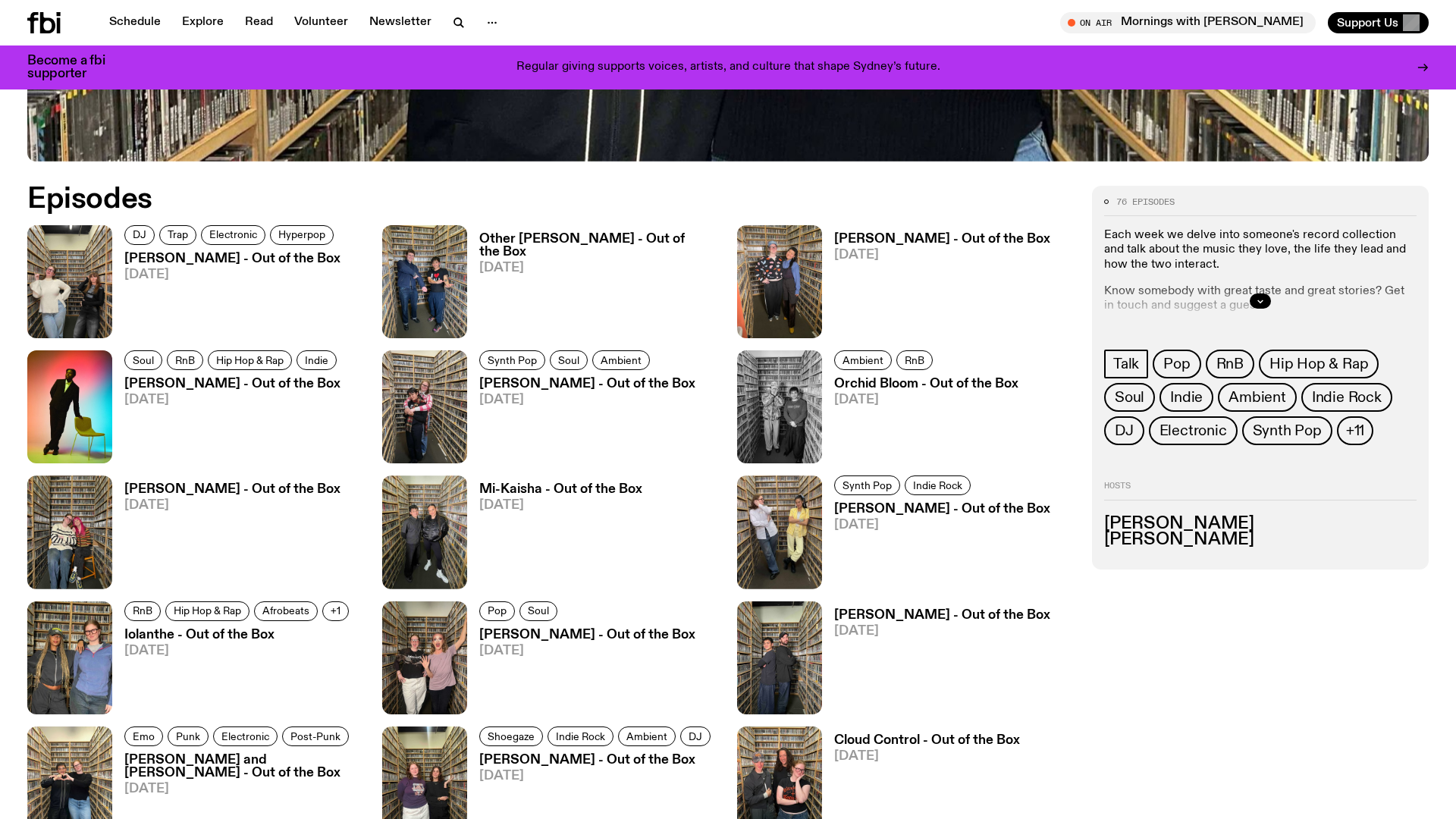
click at [1124, 508] on div "Hosts Kate Saap Matt Do" at bounding box center [1259, 515] width 312 height 67
click at [1131, 531] on h3 "Matt Do" at bounding box center [1259, 539] width 312 height 16
click at [1264, 303] on icon "button" at bounding box center [1260, 301] width 9 height 9
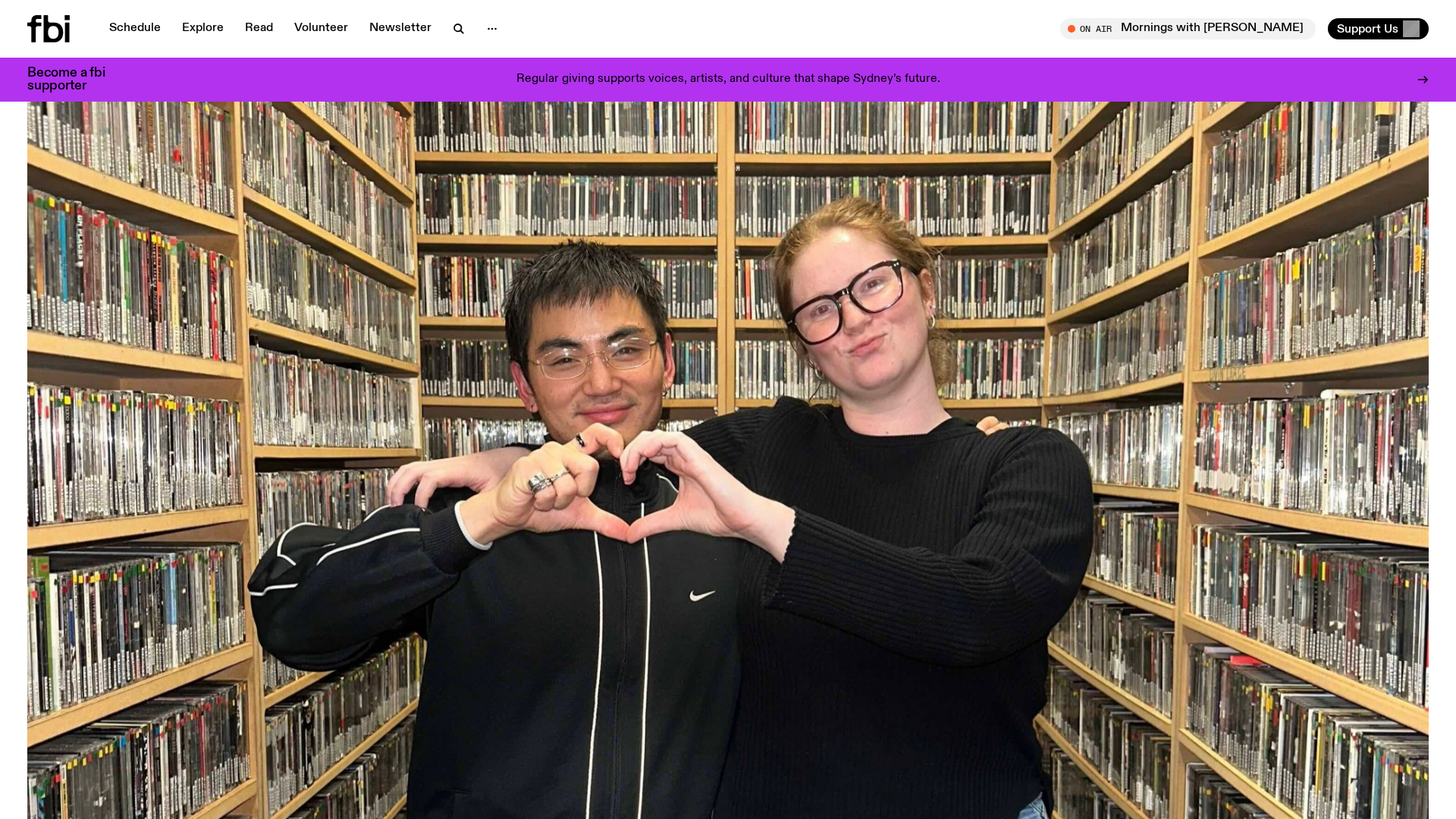
scroll to position [0, 0]
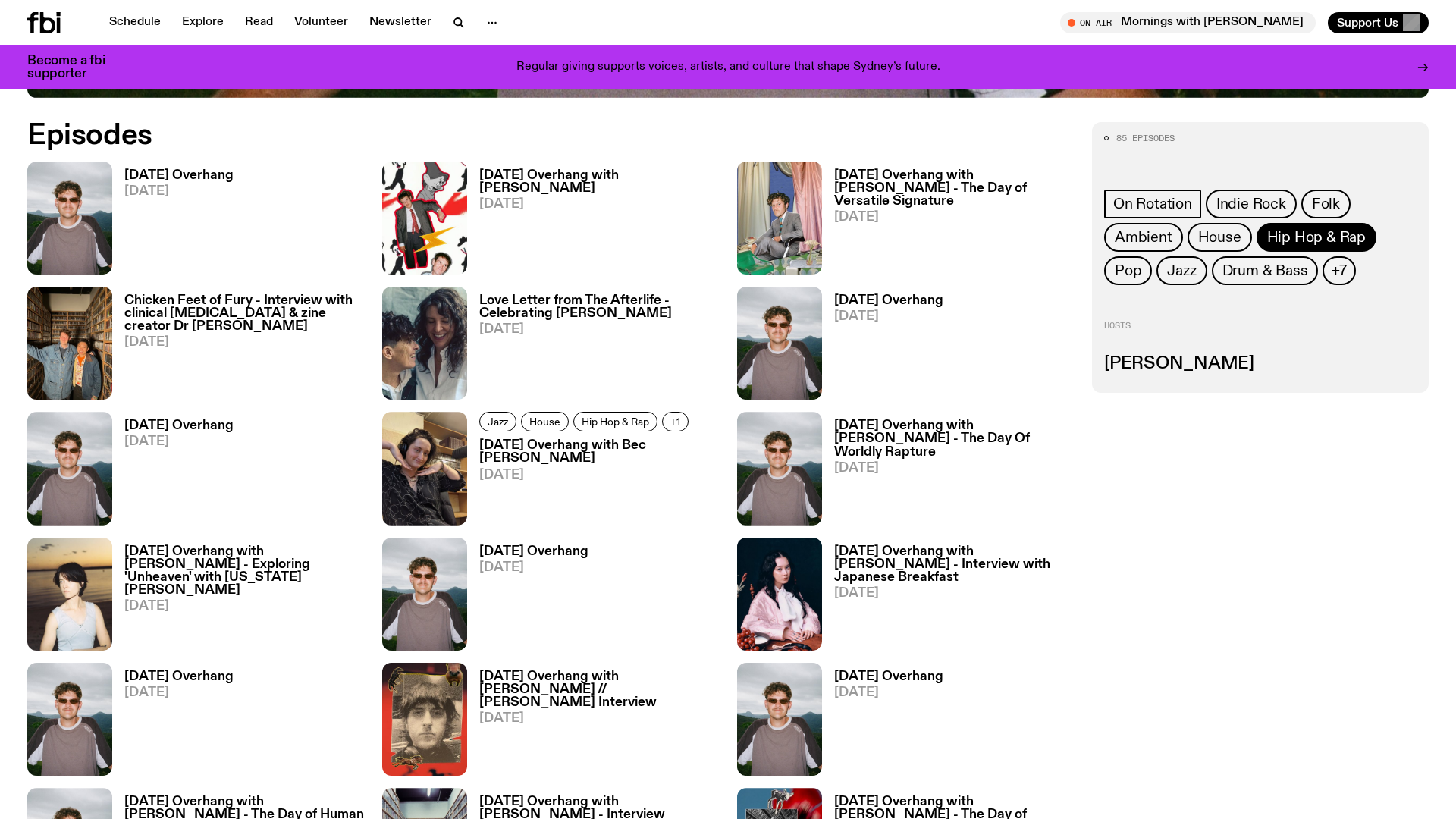
scroll to position [662, 0]
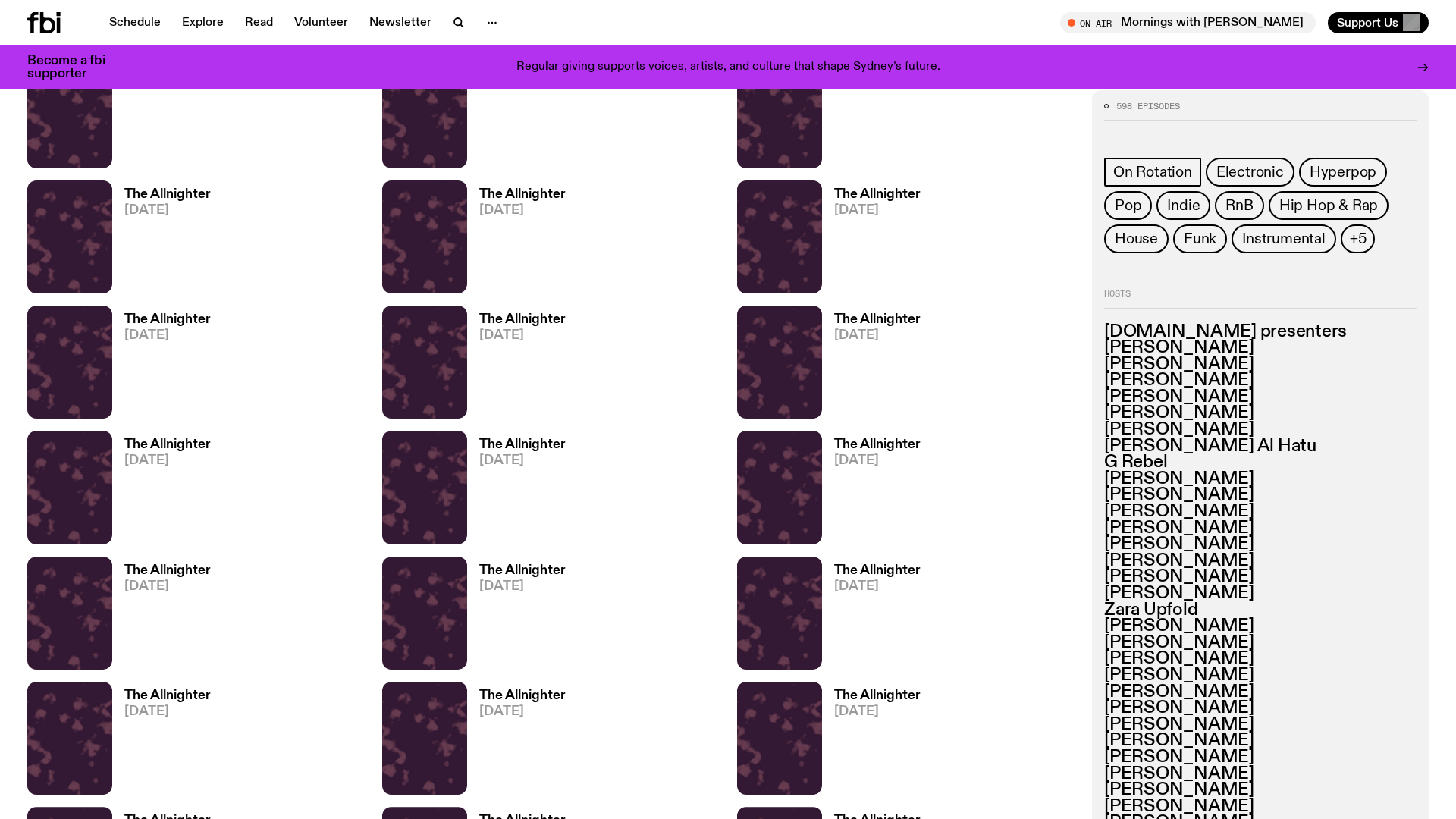
scroll to position [1070, 0]
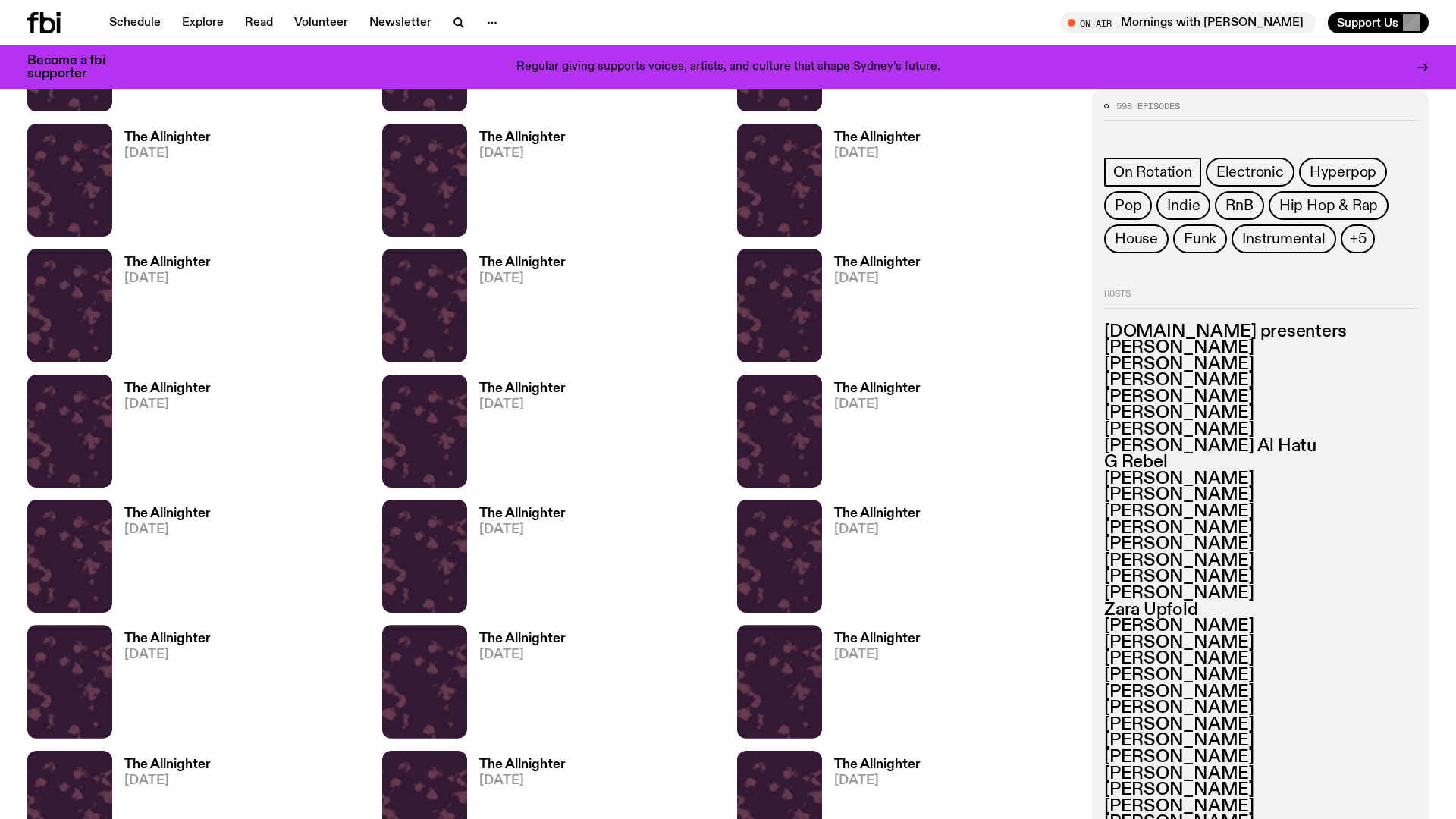
click at [1191, 332] on h3 "fbi.radio presenters" at bounding box center [1259, 331] width 312 height 16
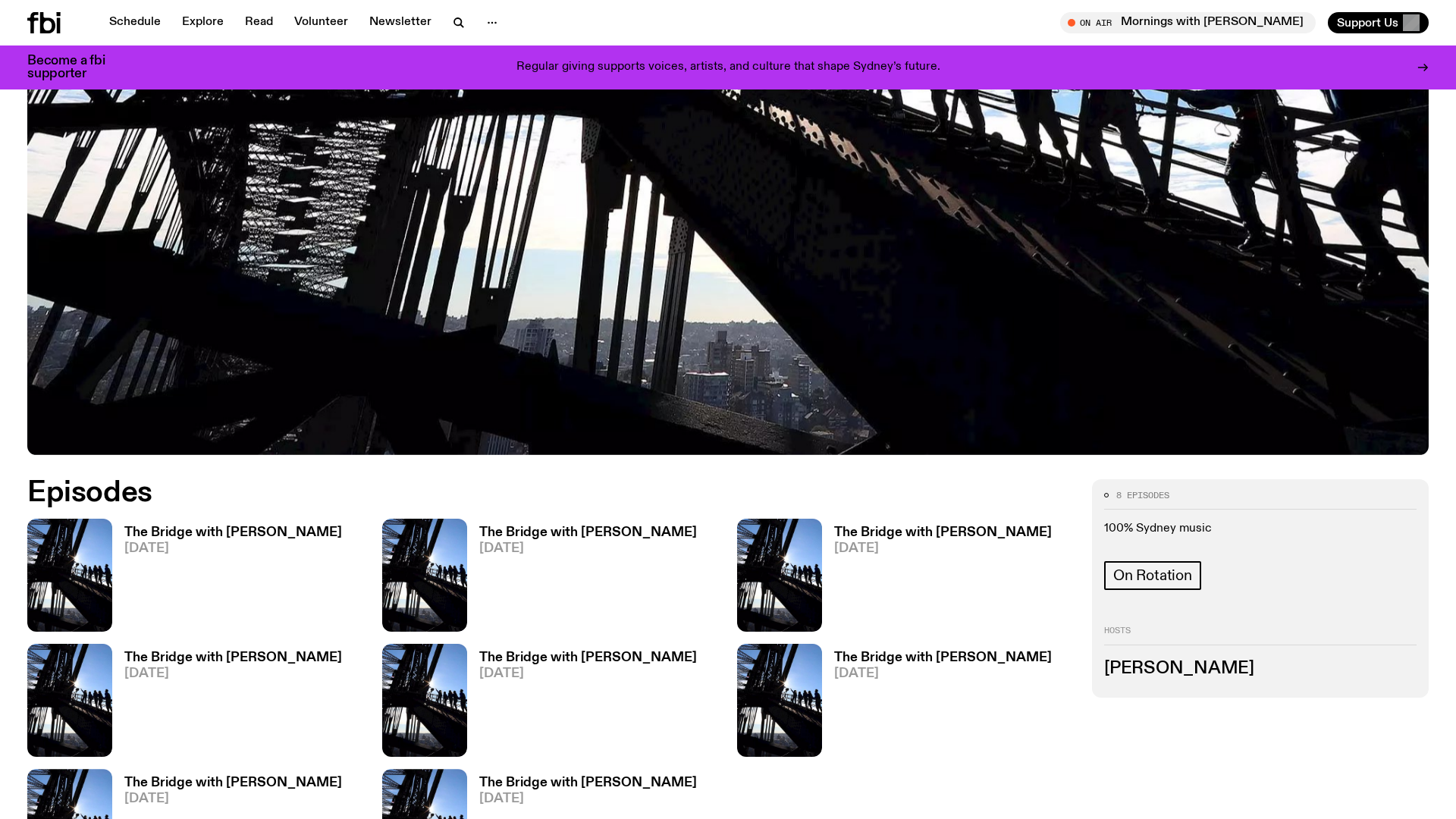
scroll to position [509, 0]
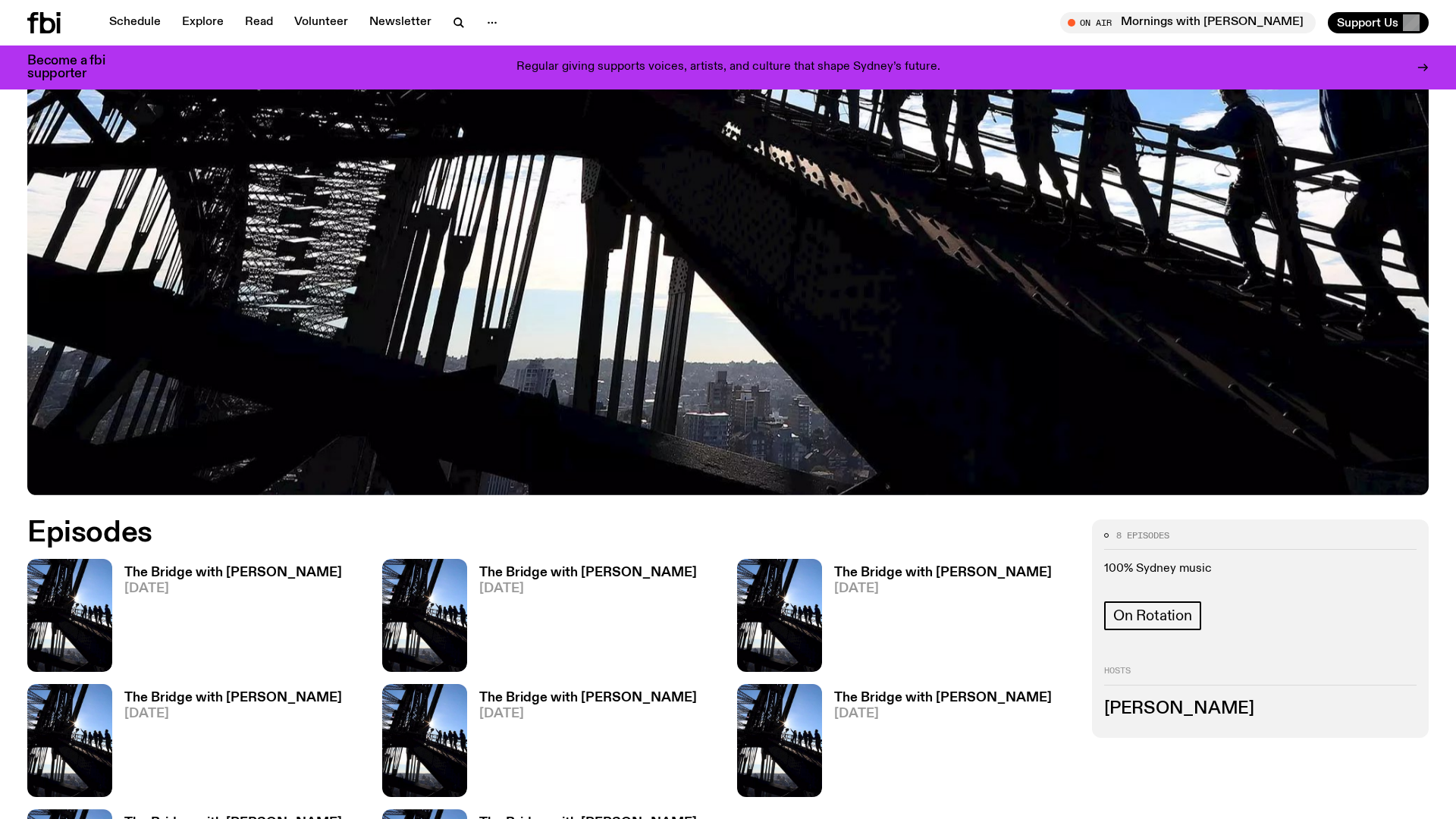
click at [1178, 717] on h3 "Amelia Sparke" at bounding box center [1259, 709] width 312 height 16
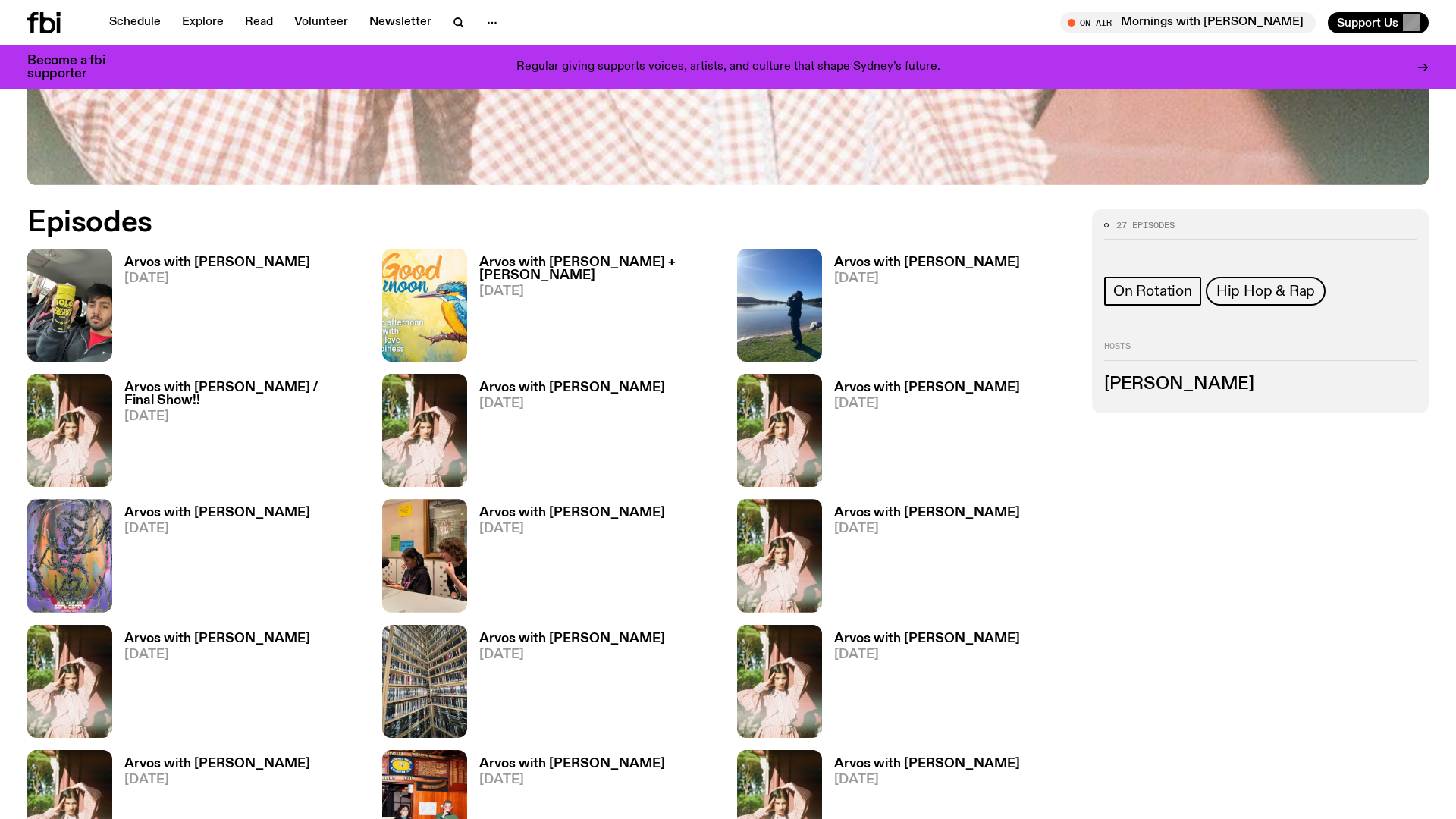
scroll to position [818, 0]
